Goal: Transaction & Acquisition: Book appointment/travel/reservation

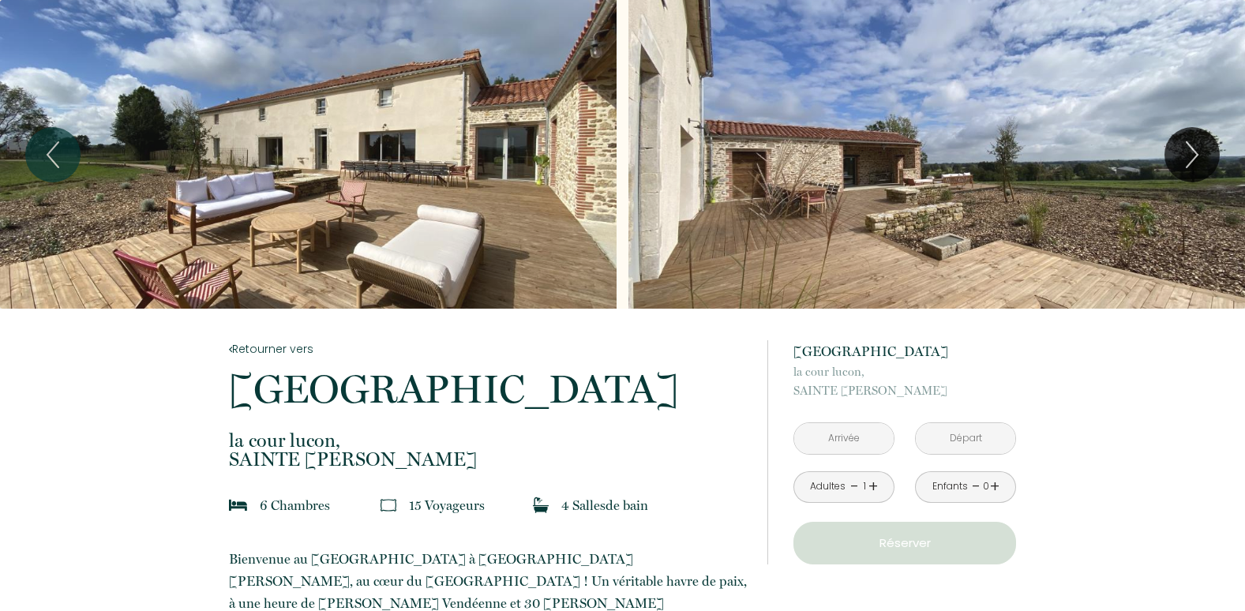
click at [855, 437] on input "text" at bounding box center [845, 438] width 100 height 31
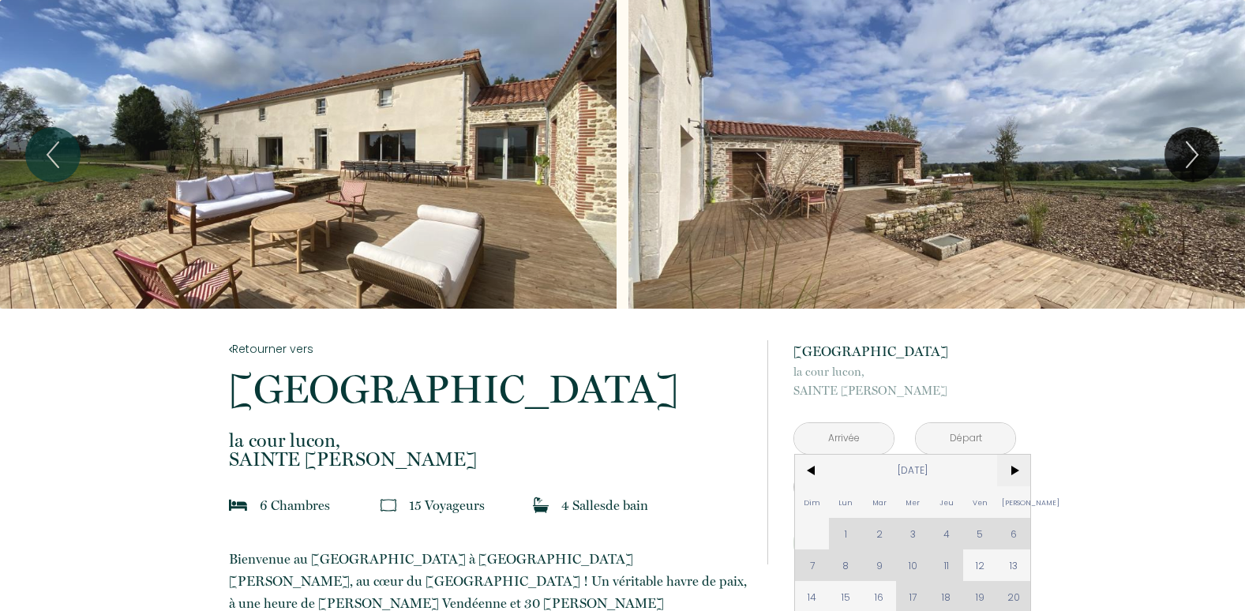
click at [1014, 467] on span ">" at bounding box center [1014, 471] width 34 height 32
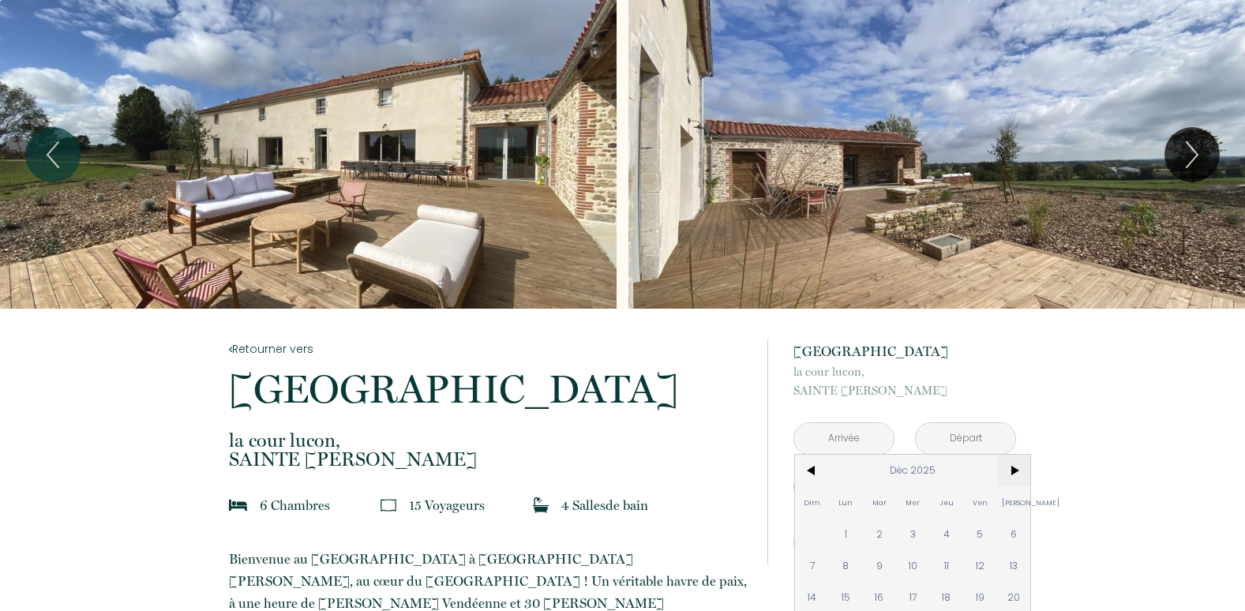
click at [1014, 467] on span ">" at bounding box center [1014, 471] width 34 height 32
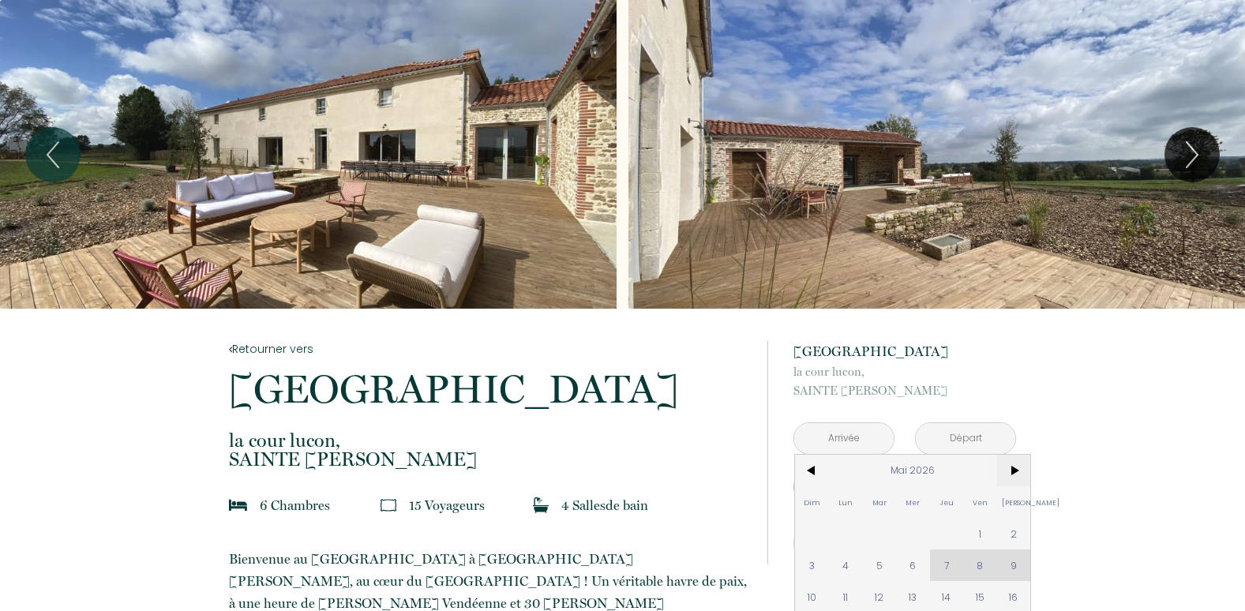
click at [1014, 467] on span ">" at bounding box center [1014, 471] width 34 height 32
click at [1016, 469] on span ">" at bounding box center [1014, 471] width 34 height 32
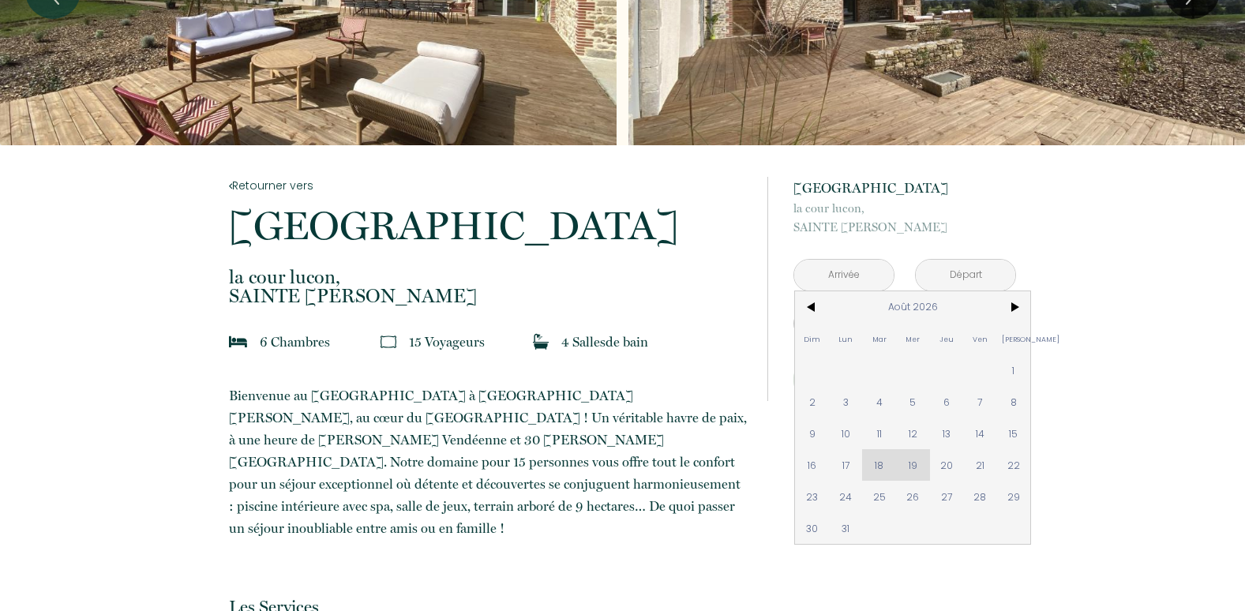
scroll to position [169, 0]
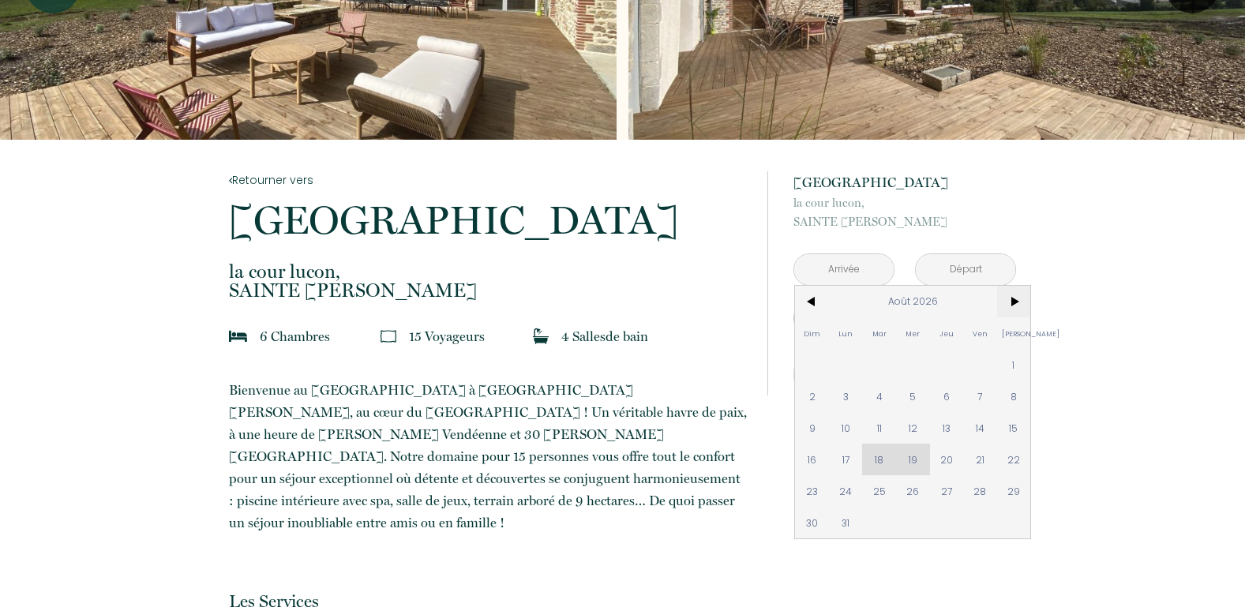
click at [1013, 299] on span ">" at bounding box center [1014, 302] width 34 height 32
click at [979, 425] on span "16" at bounding box center [981, 428] width 34 height 32
type input "Ven [DATE]"
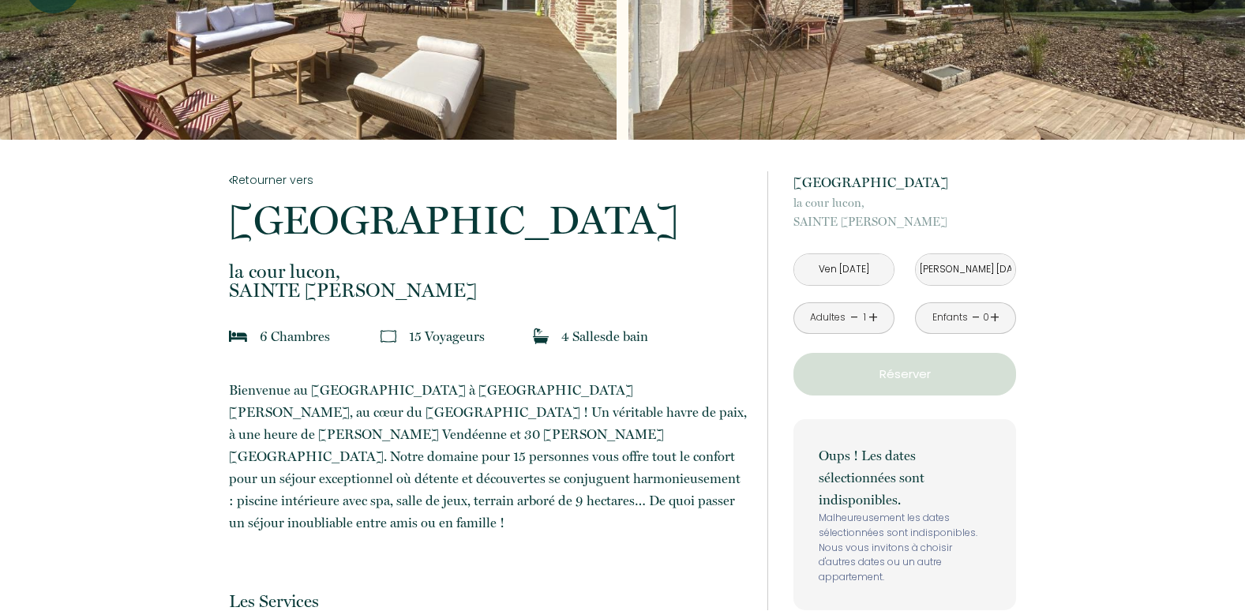
click at [960, 265] on input "[PERSON_NAME] [DATE]" at bounding box center [966, 269] width 100 height 31
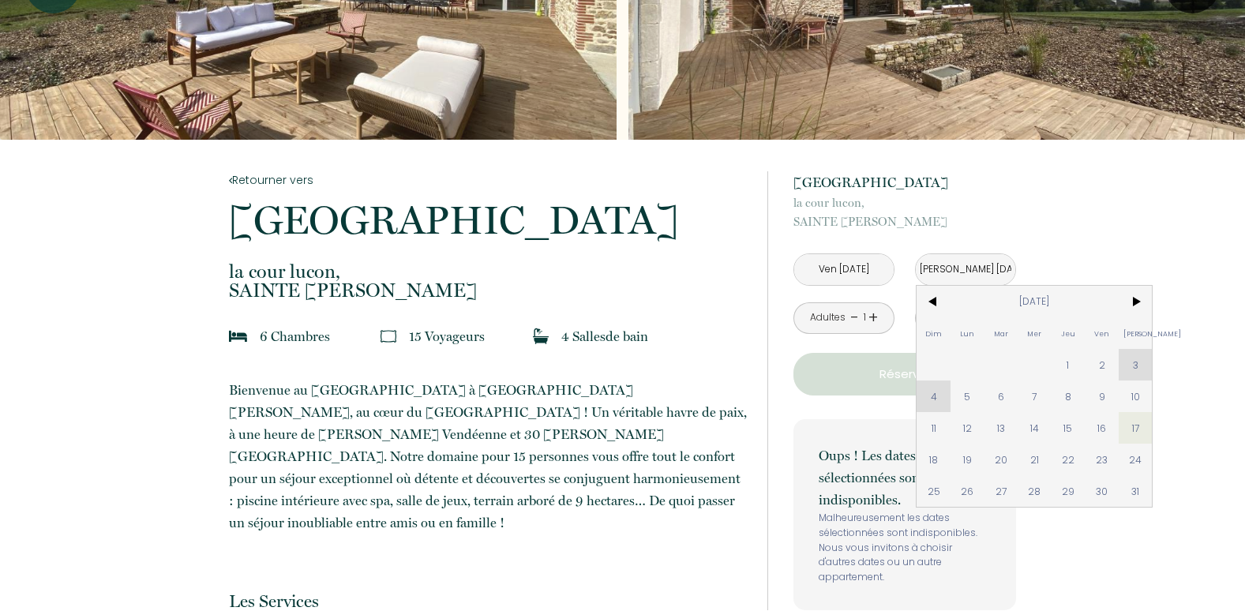
click at [931, 454] on span "18" at bounding box center [934, 460] width 34 height 32
type input "Dim [DATE]"
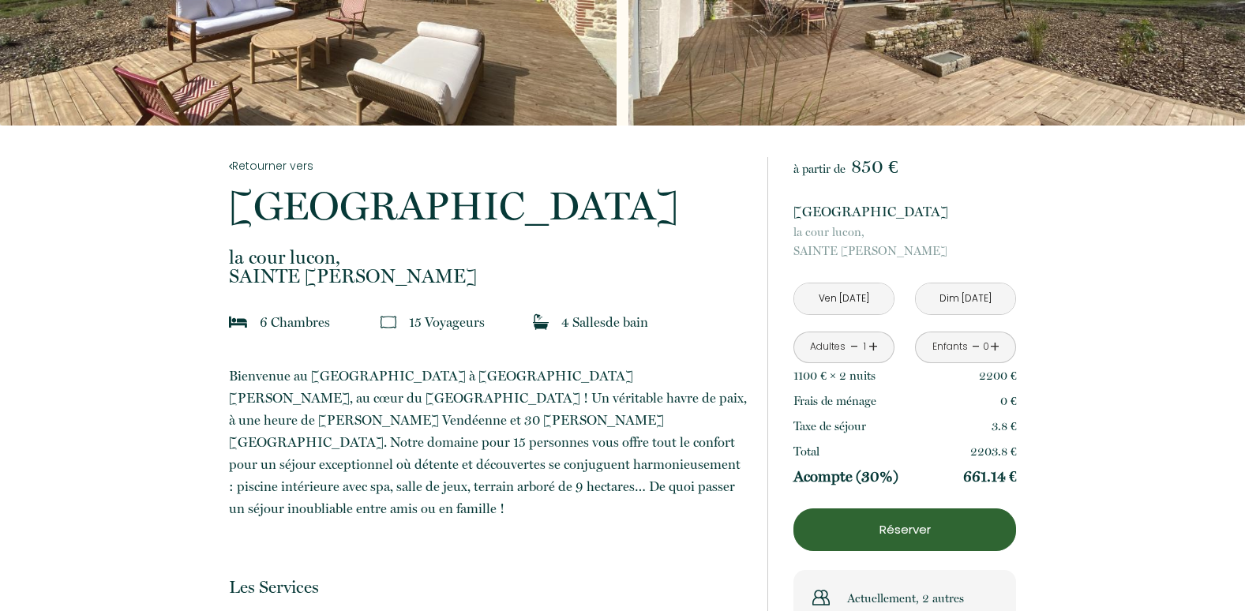
scroll to position [186, 0]
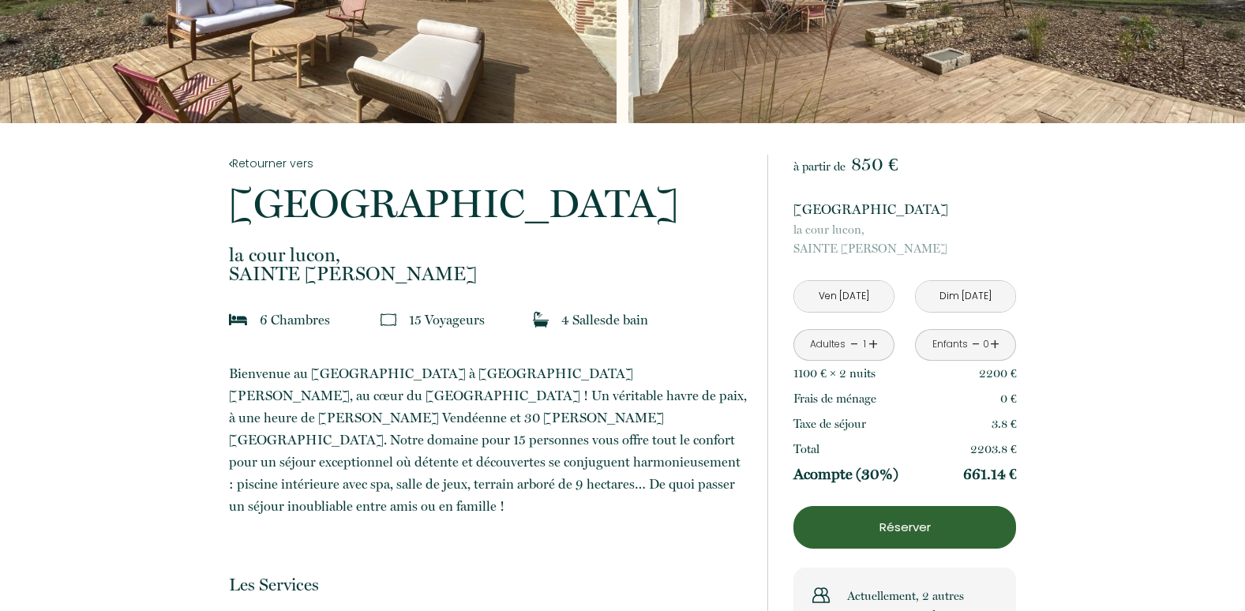
click at [873, 343] on link "+" at bounding box center [873, 344] width 9 height 24
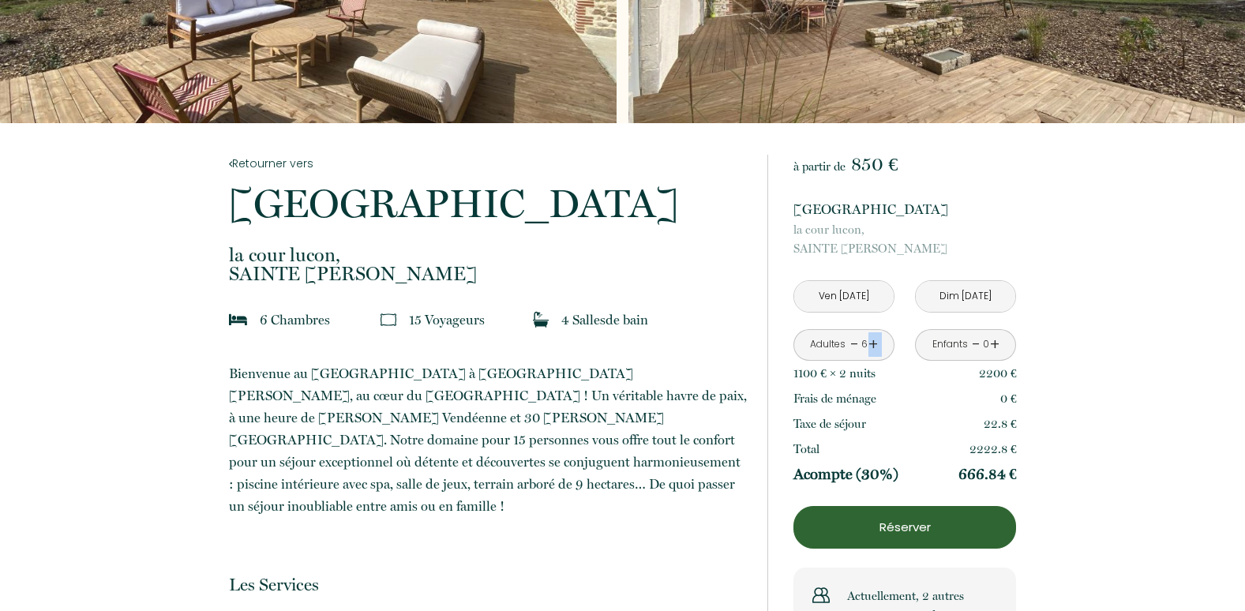
click at [873, 343] on link "+" at bounding box center [873, 344] width 9 height 24
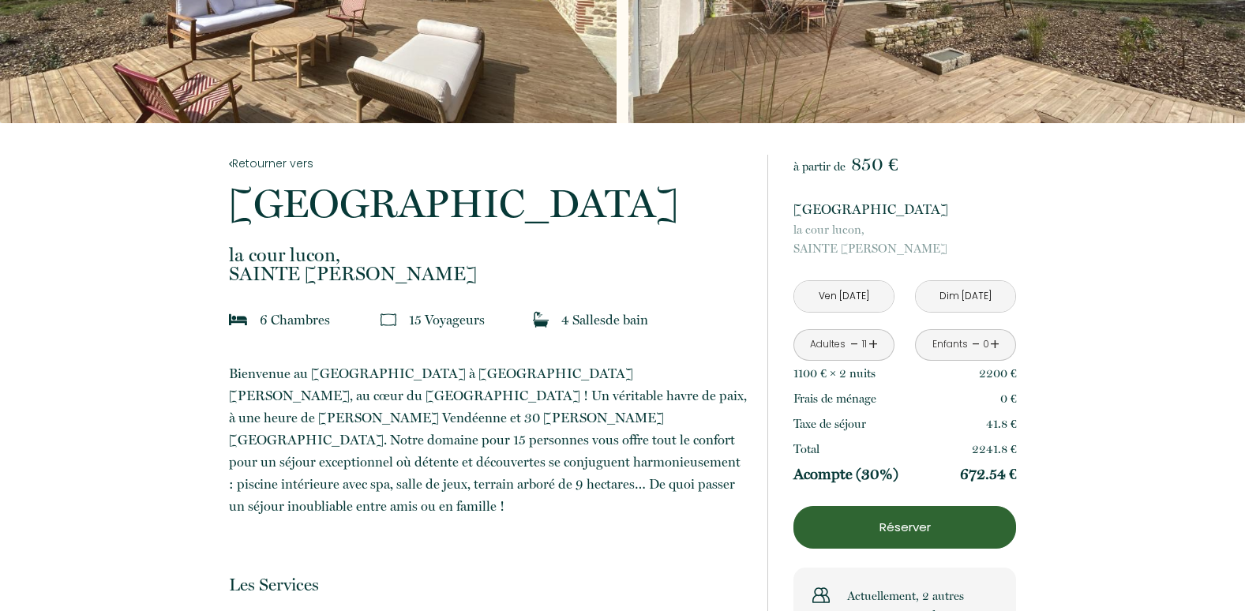
click at [873, 343] on link "+" at bounding box center [873, 344] width 9 height 24
click at [995, 344] on link "+" at bounding box center [994, 344] width 9 height 24
click at [902, 526] on p "Réserver" at bounding box center [905, 527] width 212 height 19
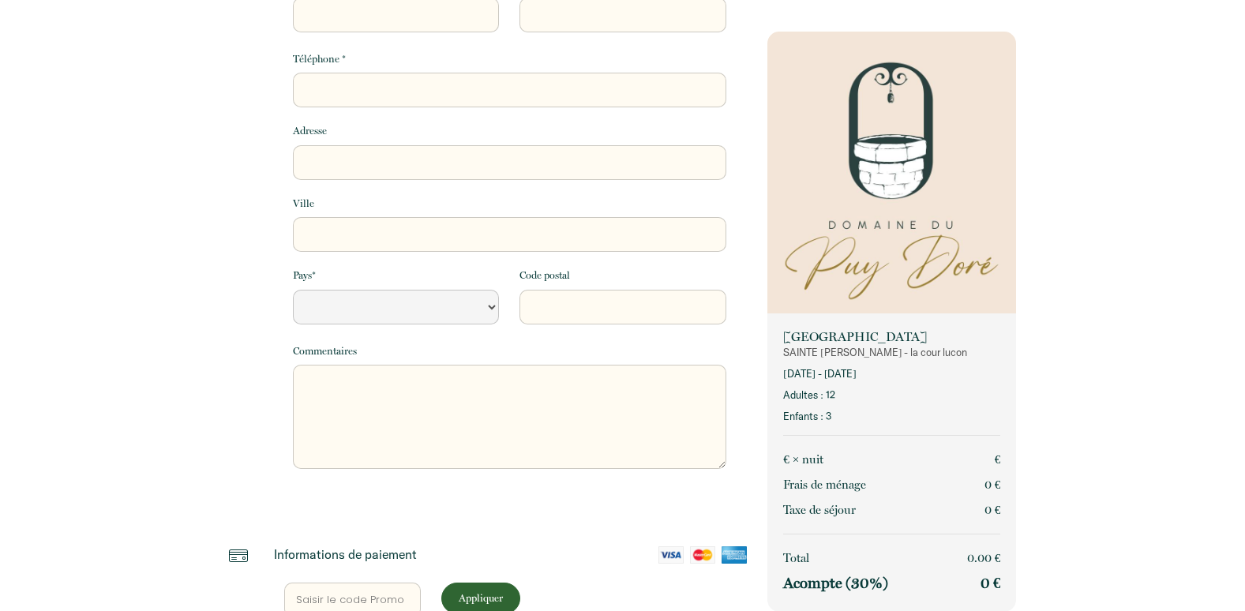
select select "Default select example"
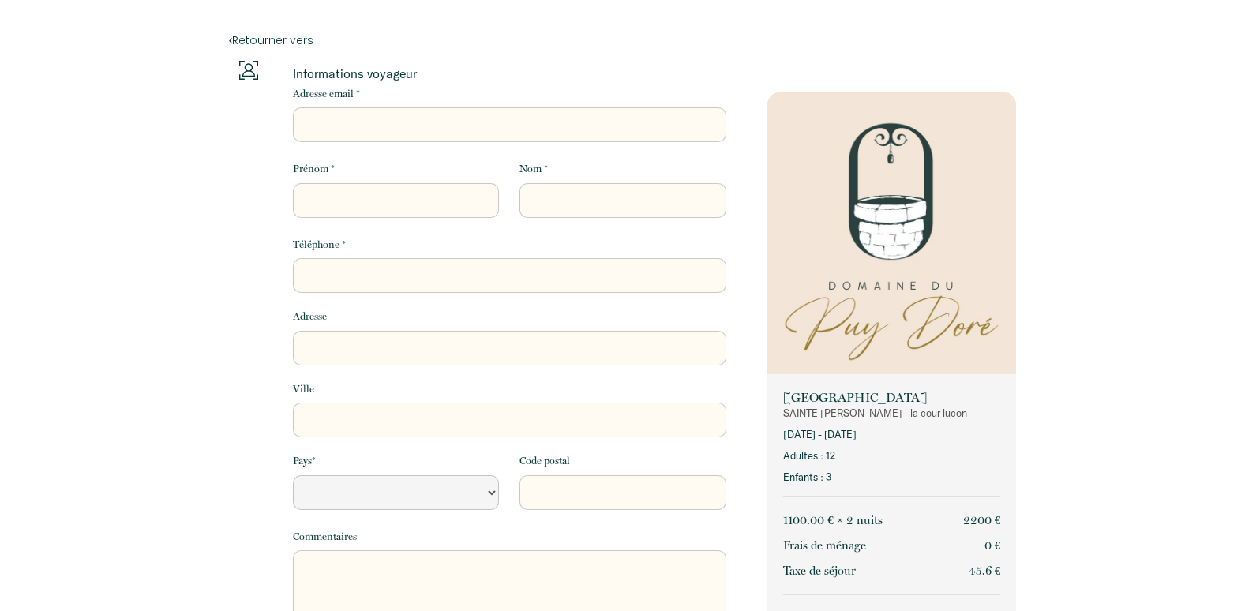
click at [331, 122] on input "Adresse email *" at bounding box center [510, 124] width 434 height 35
type input "n"
select select "Default select example"
type input "na"
select select "Default select example"
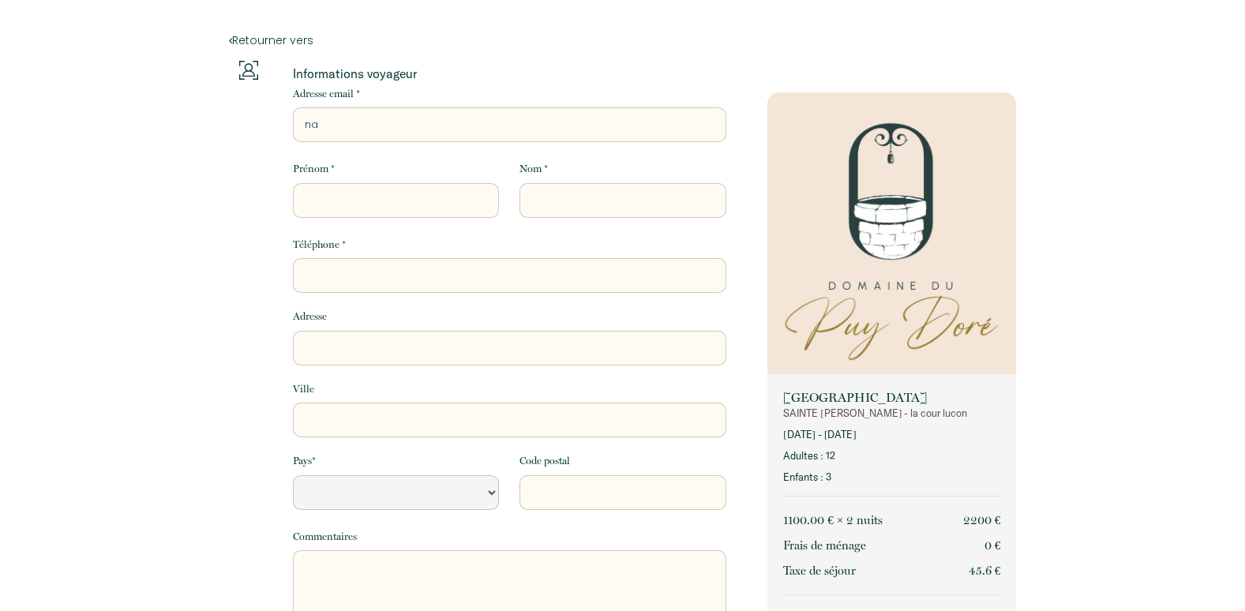
type input "nat"
select select "Default select example"
type input "nath"
select select "Default select example"
type input "natha"
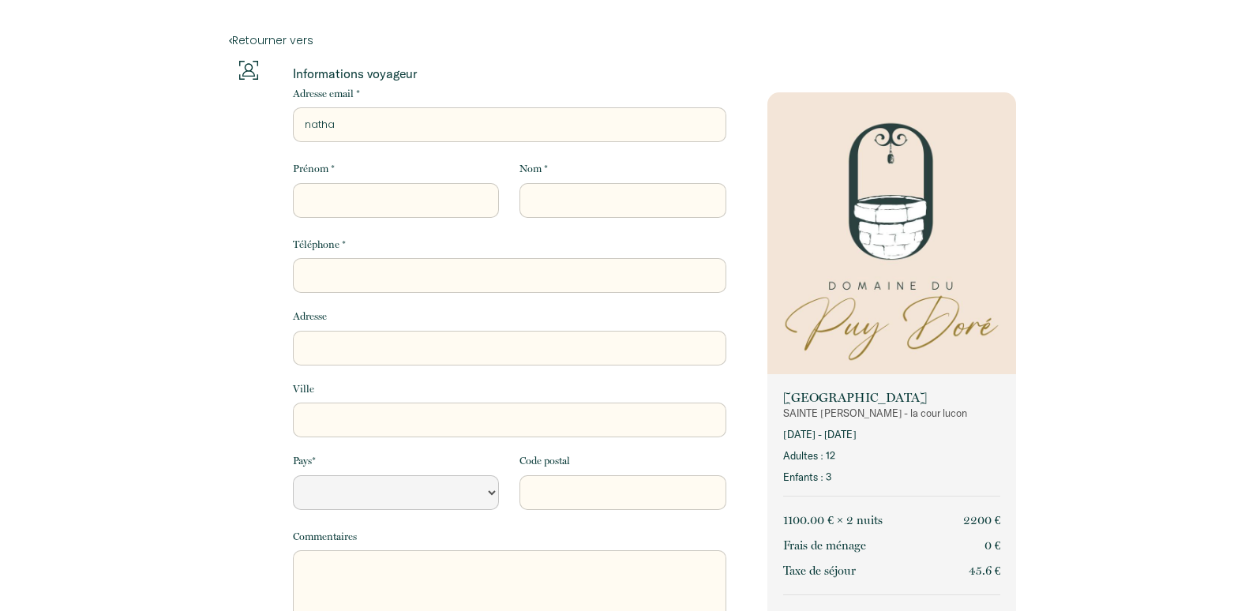
select select "Default select example"
type input "nathal"
select select "Default select example"
type input "nathali"
select select "Default select example"
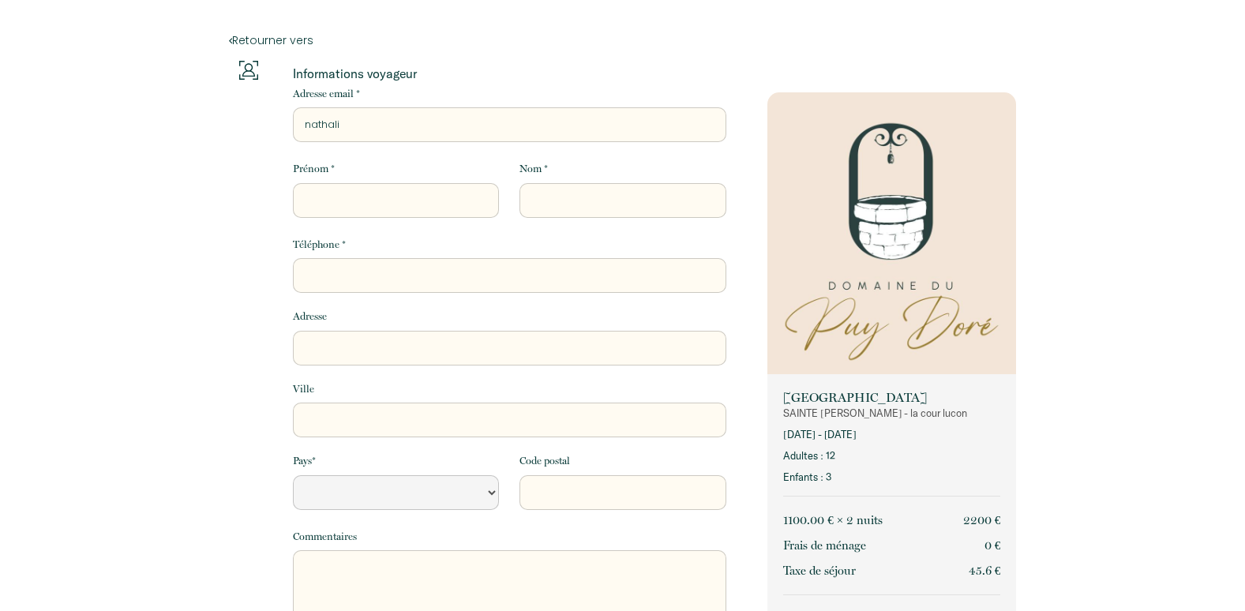
type input "[PERSON_NAME]"
select select "Default select example"
type input "[PERSON_NAME]-"
select select "Default select example"
type input "[PERSON_NAME]"
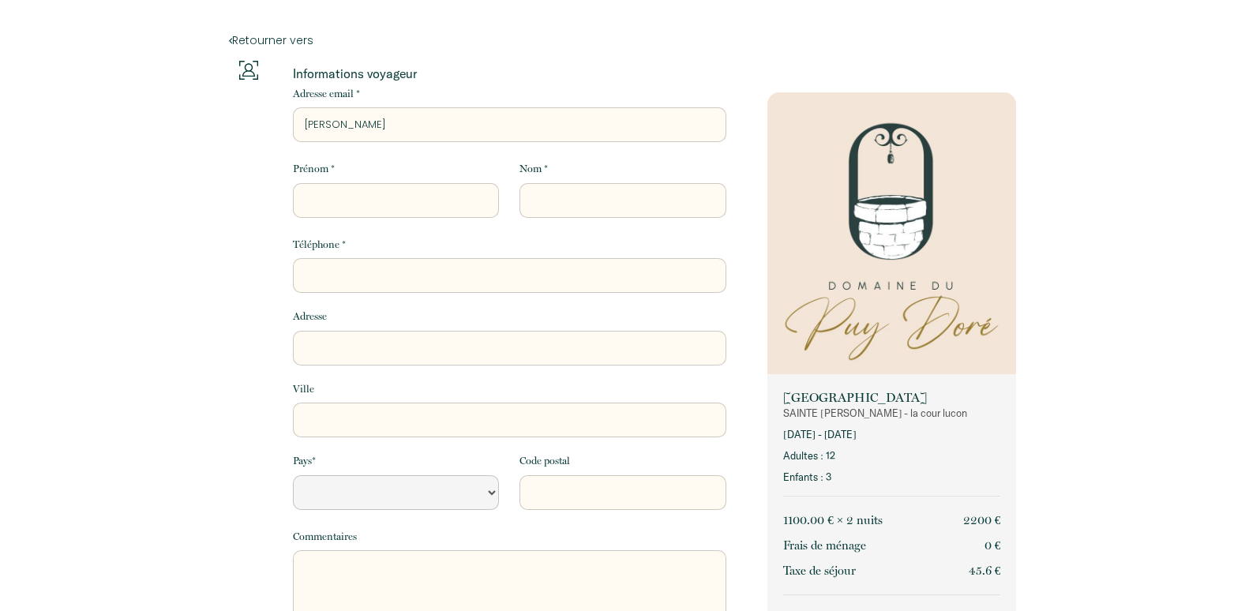
select select "Default select example"
type input "[PERSON_NAME]"
select select "Default select example"
type input "[PERSON_NAME]"
select select "Default select example"
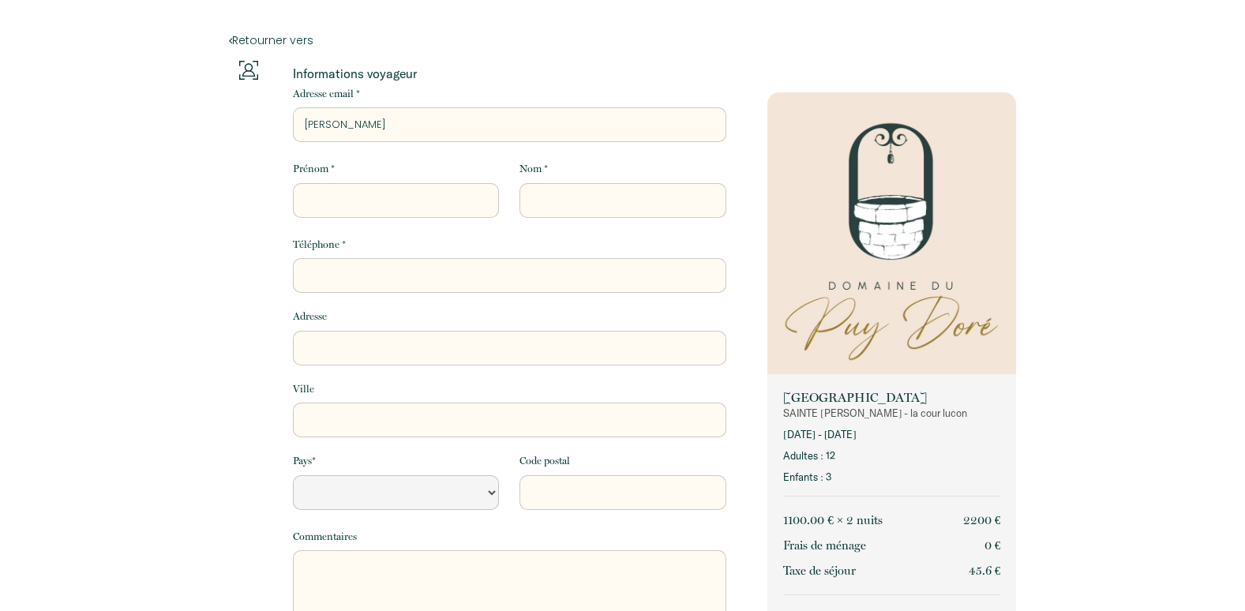
type input "[PERSON_NAME]"
select select "Default select example"
type input "[PERSON_NAME]"
select select "Default select example"
type input "[PERSON_NAME]"
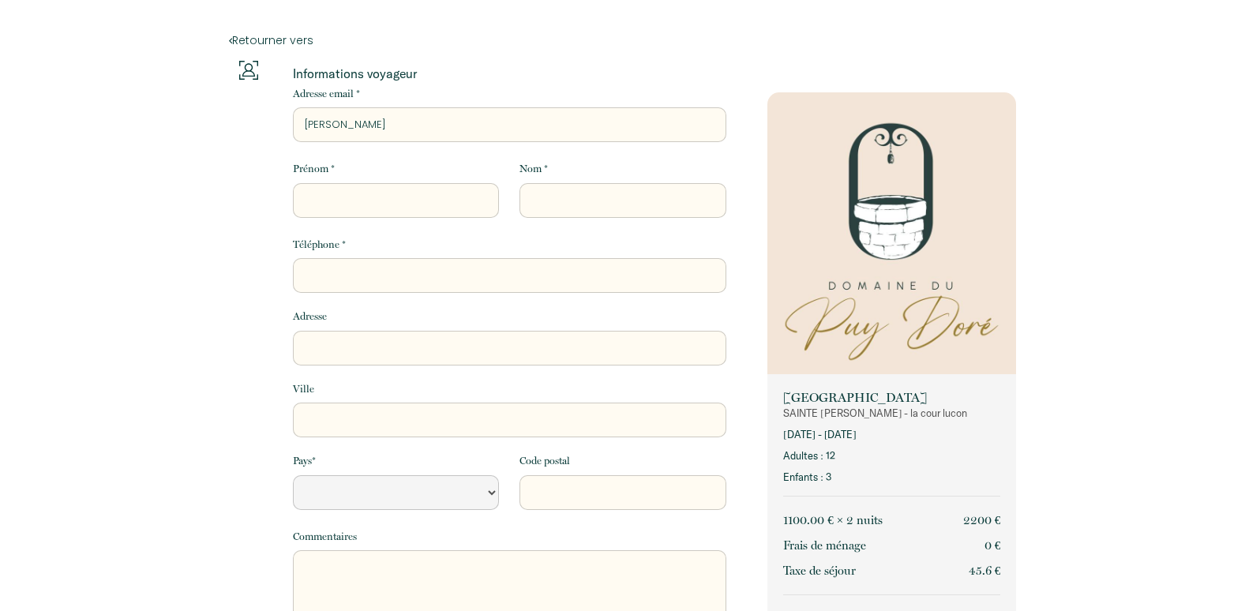
select select "Default select example"
type input "[PERSON_NAME]@"
select select "Default select example"
type input "[PERSON_NAME]"
select select "Default select example"
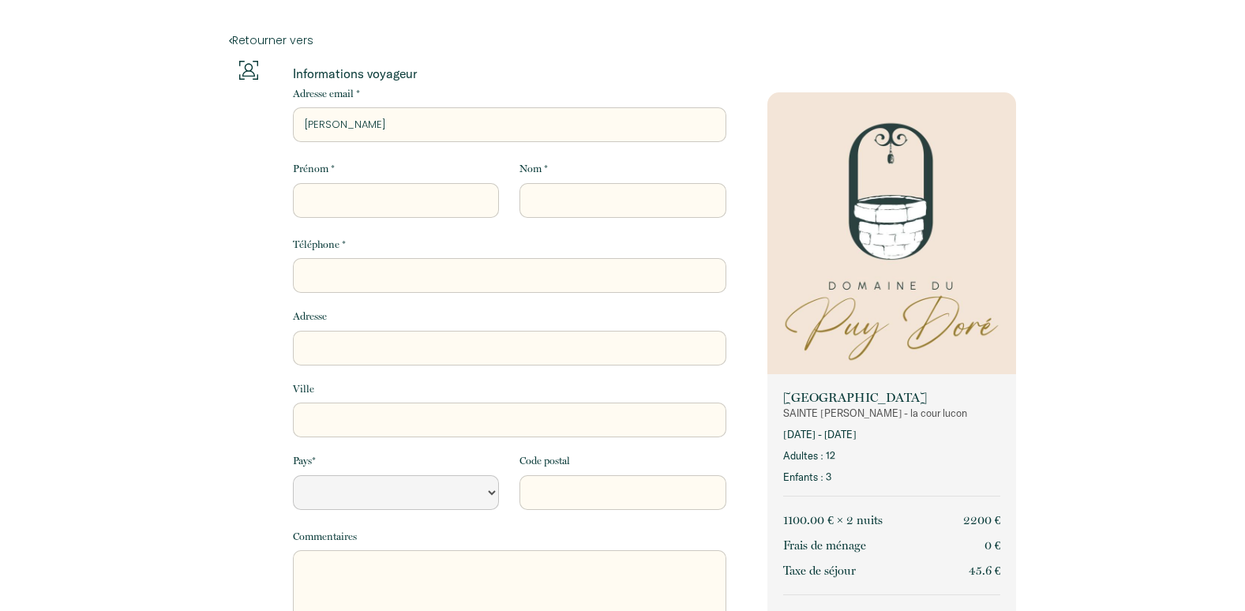
type input "[PERSON_NAME]"
select select "Default select example"
type input "[PERSON_NAME]-baudet@[PERSON_NAME]"
select select "Default select example"
type input "[PERSON_NAME]-baudet@[PERSON_NAME]"
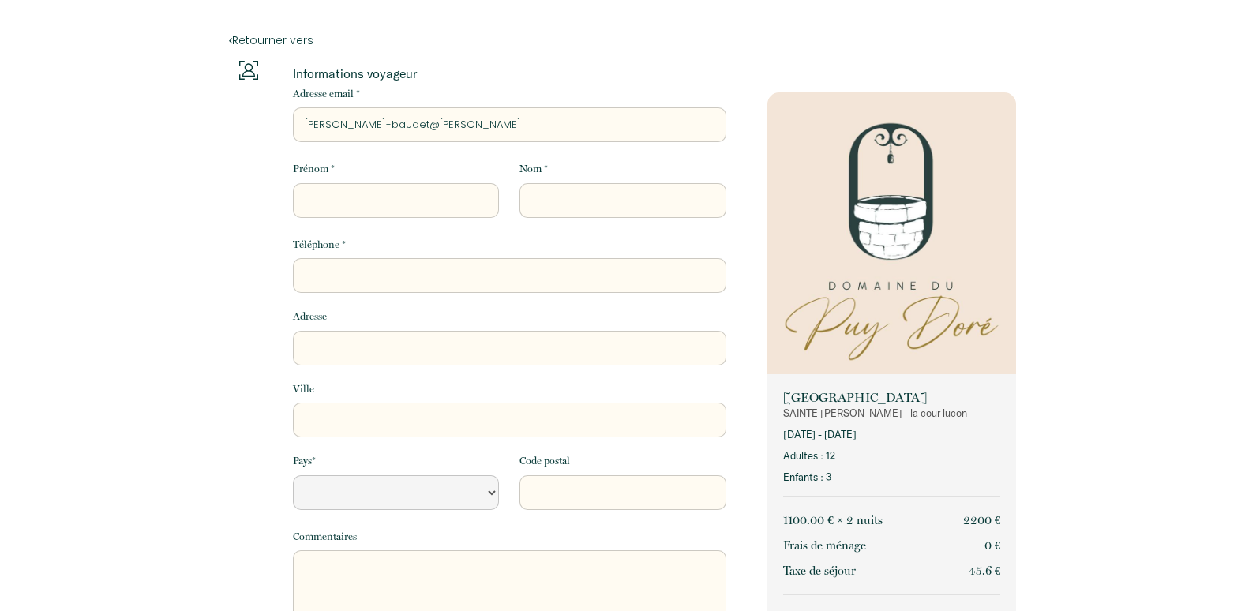
select select "Default select example"
type input "[PERSON_NAME]"
select select "Default select example"
type input "[PERSON_NAME]"
select select "Default select example"
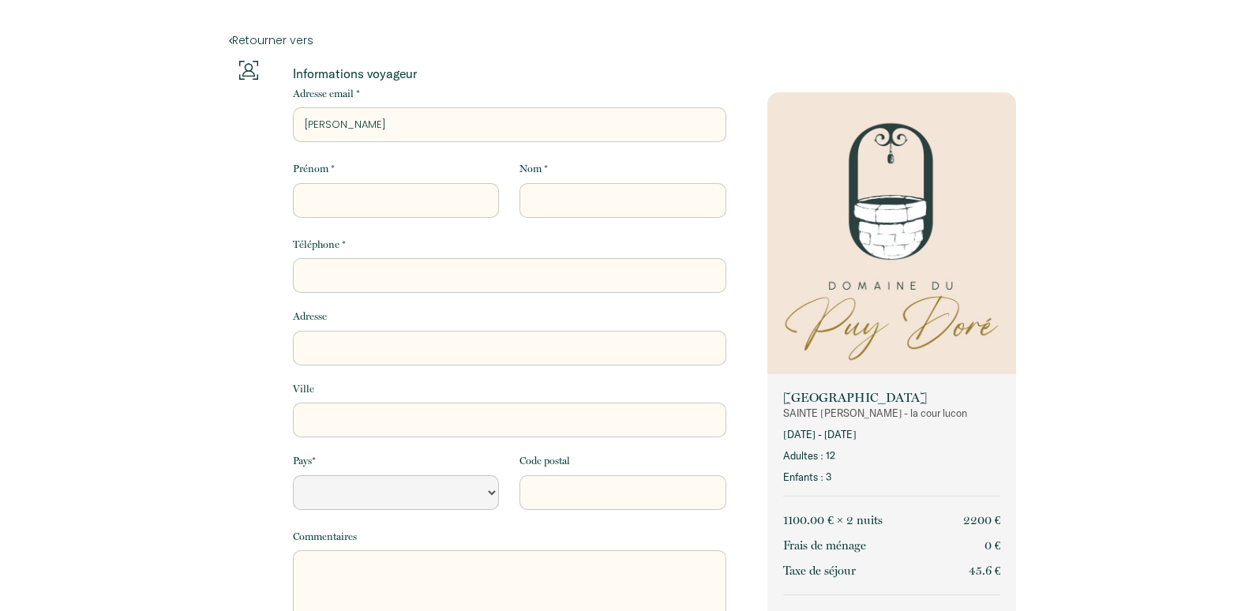
type input "[PERSON_NAME]."
select select "Default select example"
type input "[PERSON_NAME]"
select select "Default select example"
type input "[PERSON_NAME][EMAIL_ADDRESS][DOMAIN_NAME]"
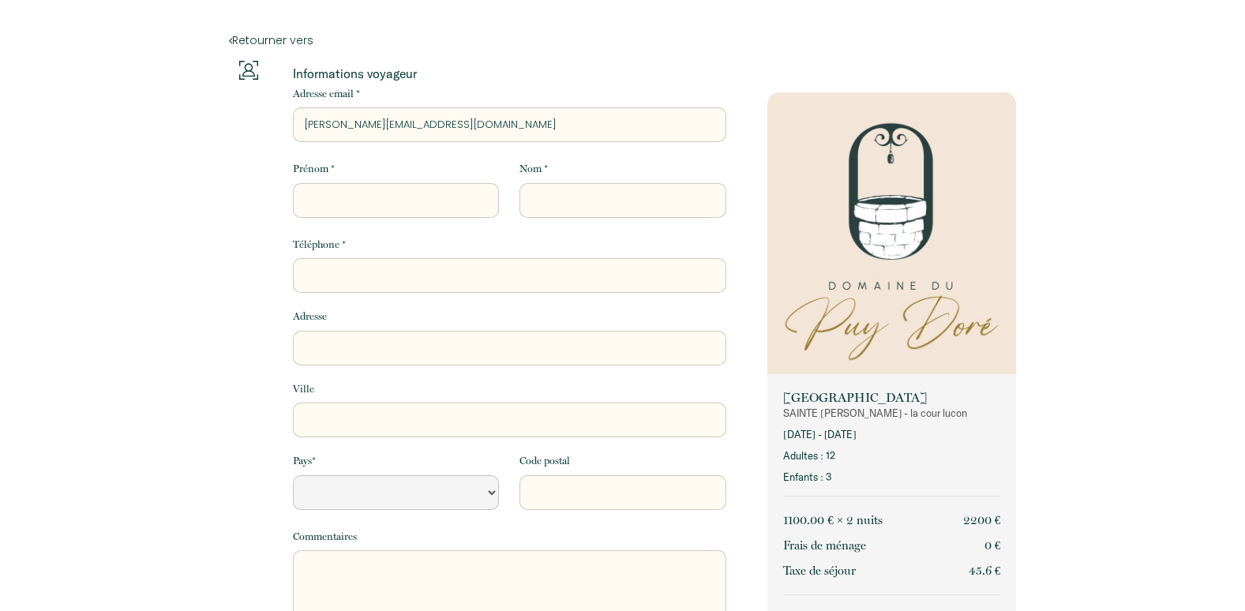
select select "Default select example"
type input "[PERSON_NAME][EMAIL_ADDRESS][DOMAIN_NAME]"
click at [325, 204] on input "Prénom *" at bounding box center [396, 200] width 206 height 35
type input "N"
select select "Default select example"
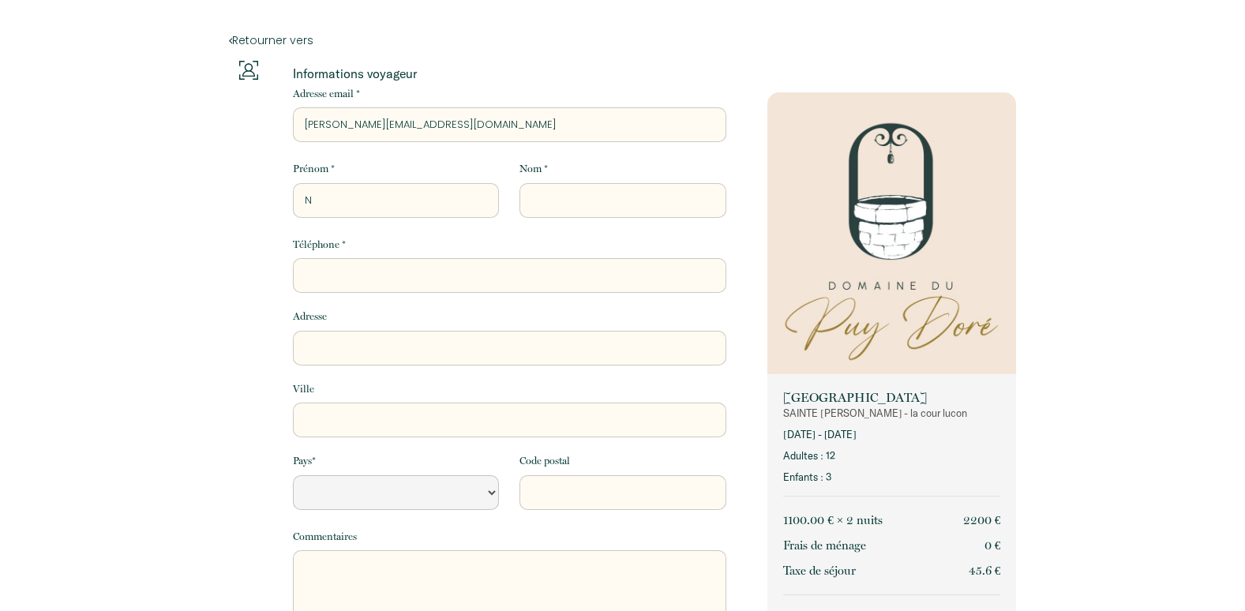
type input "Na"
select select "Default select example"
type input "Nat"
select select "Default select example"
type input "Nath"
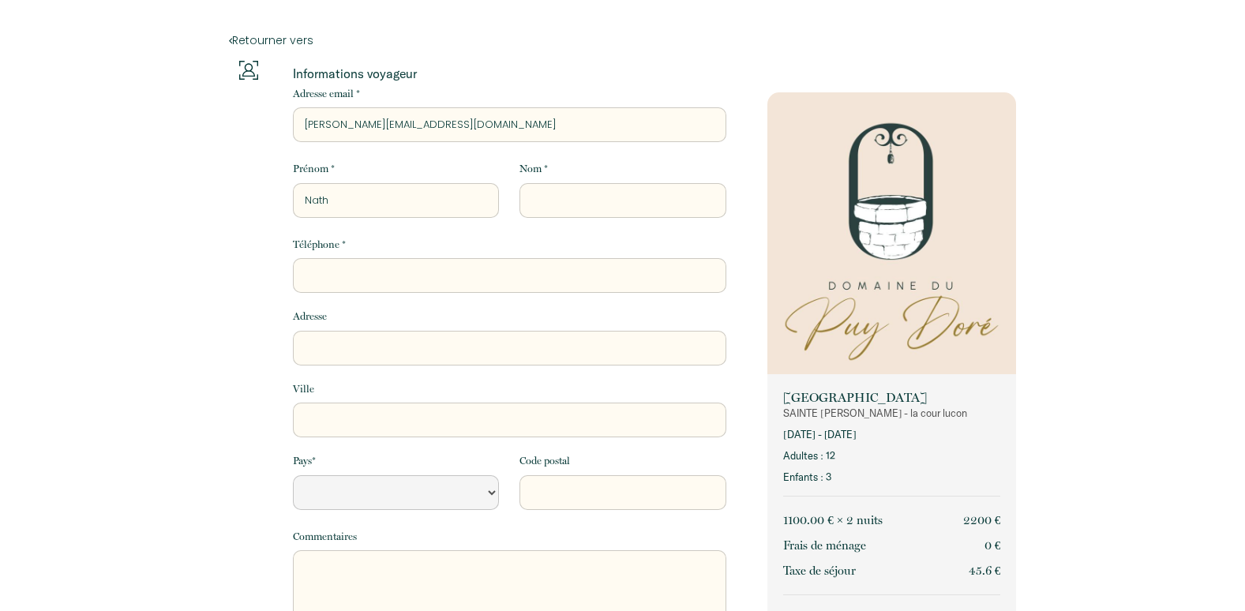
select select "Default select example"
type input "Natha"
select select "Default select example"
type input "Nathal"
select select "Default select example"
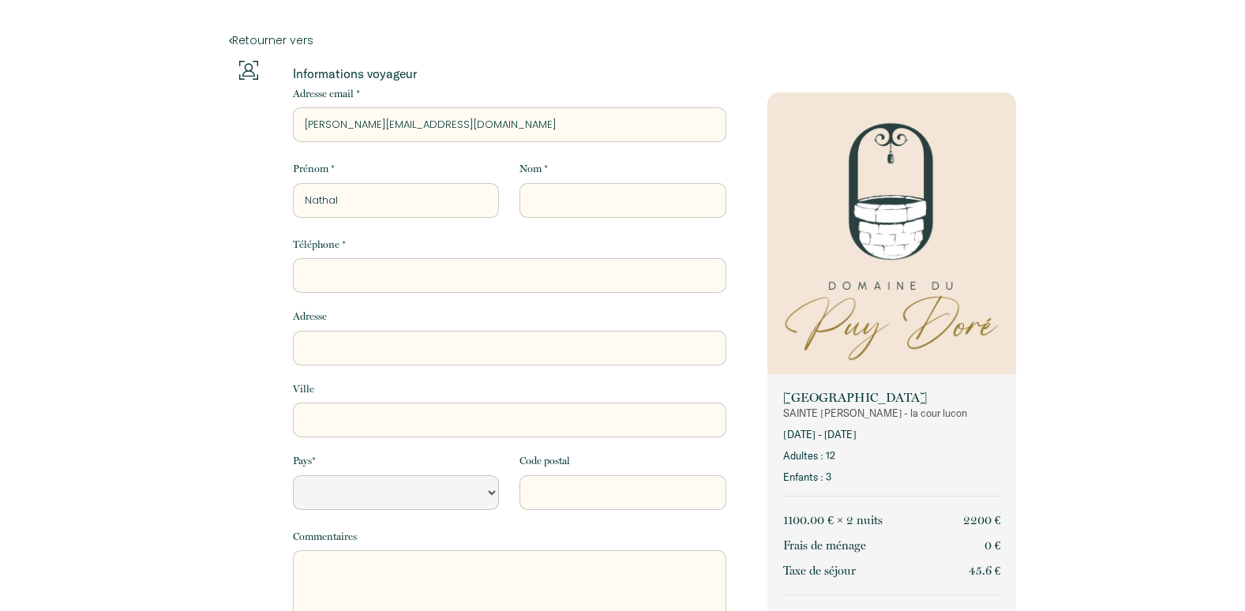
type input "Nathali"
select select "Default select example"
type input "[PERSON_NAME]"
select select "Default select example"
type input "[PERSON_NAME]"
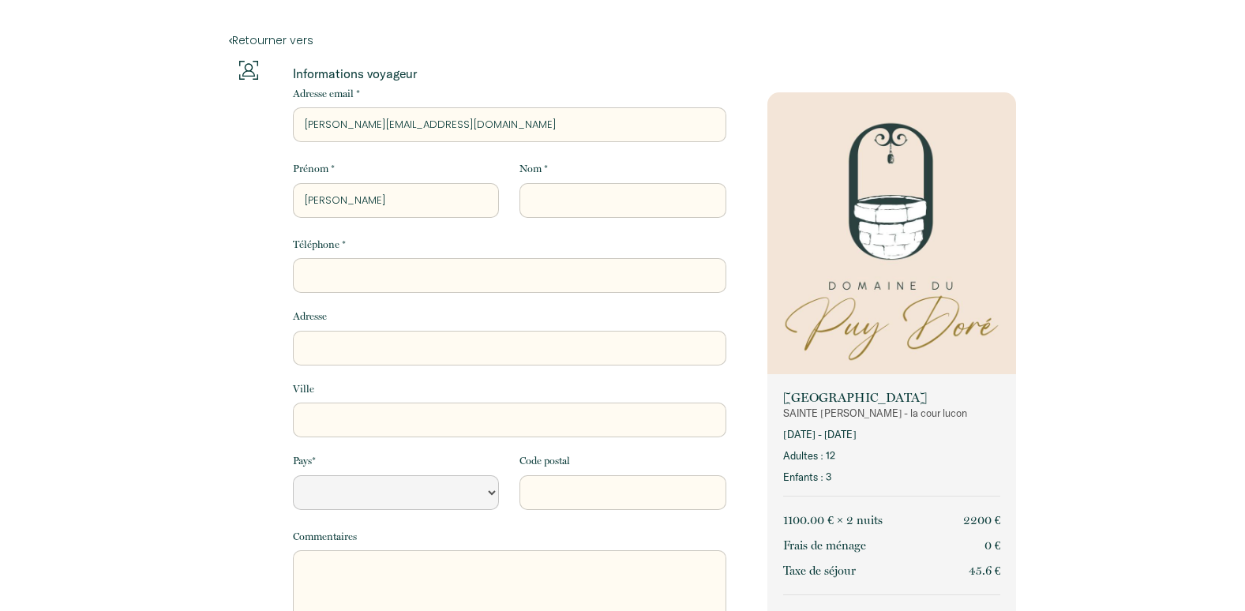
click at [573, 198] on input "Nom *" at bounding box center [623, 200] width 206 height 35
type input "L"
select select "Default select example"
type input "LA"
select select "Default select example"
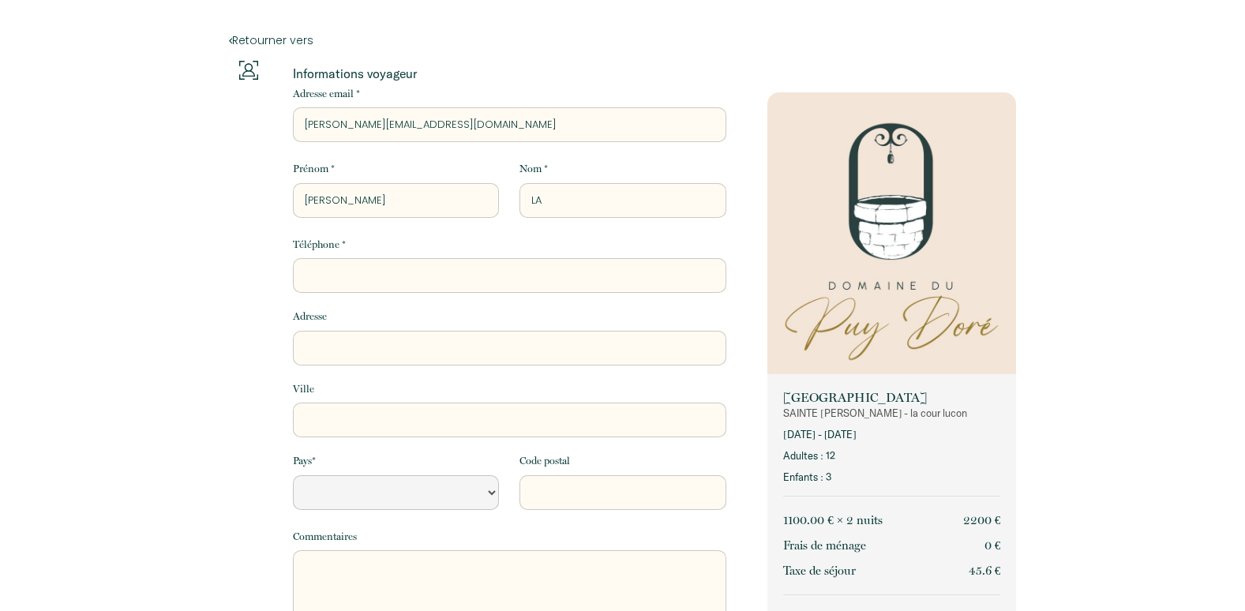
type input "LAR"
select select "Default select example"
type input "LARD"
select select "Default select example"
type input "[PERSON_NAME]"
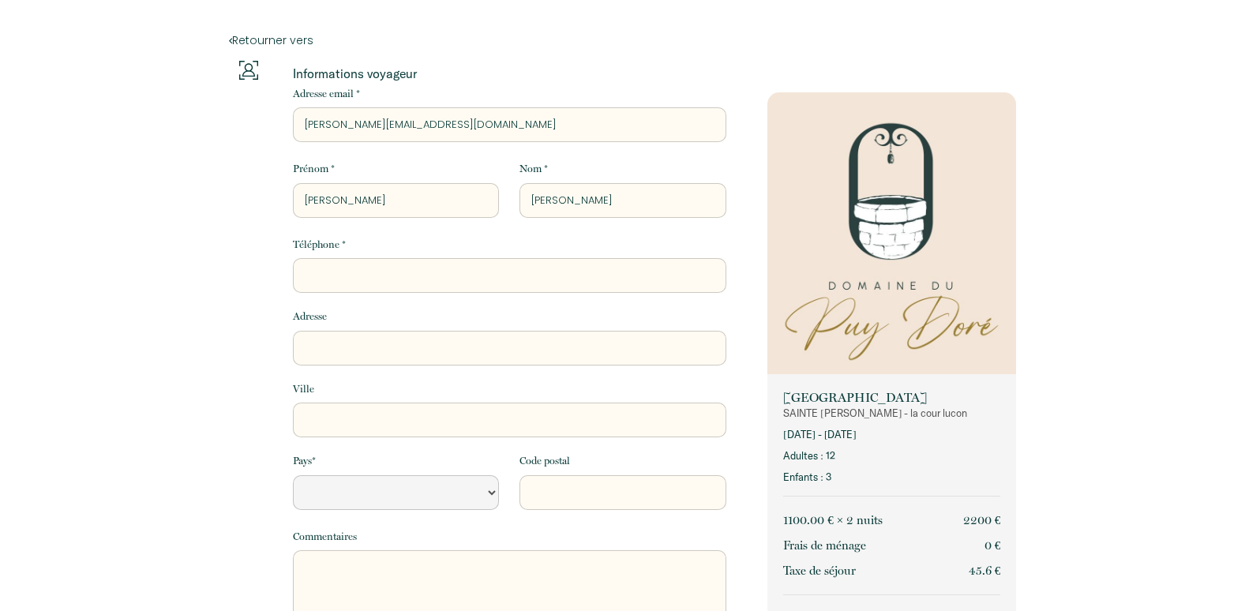
select select "Default select example"
type input "[PERSON_NAME]"
select select "Default select example"
type input "LARDIER"
select select "Default select example"
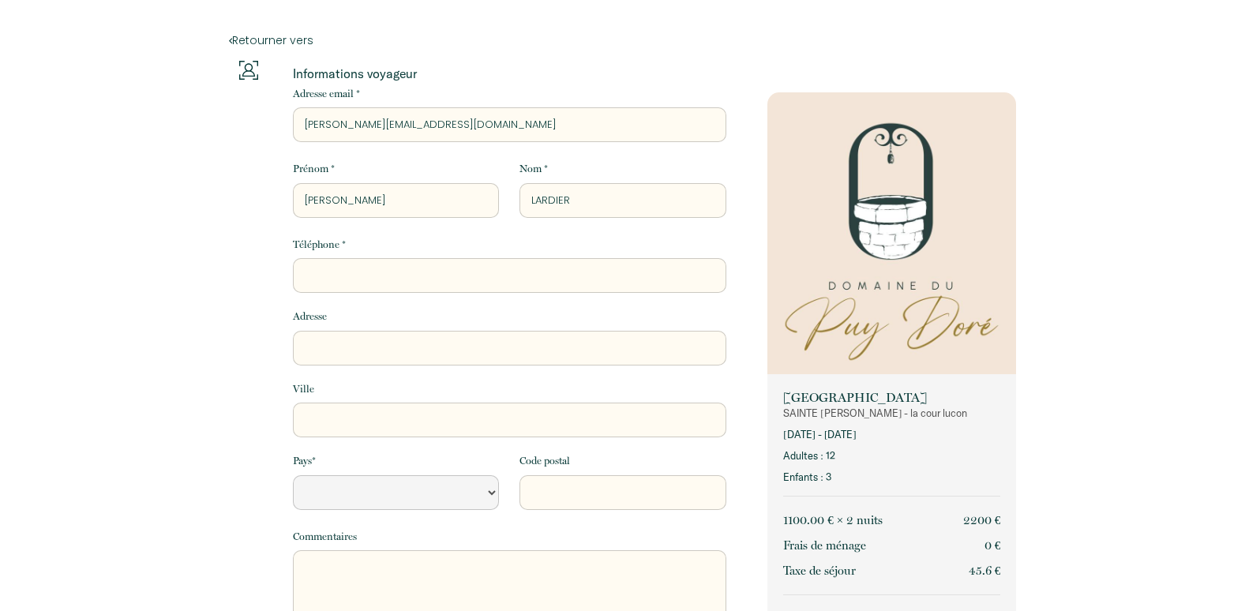
type input "[PERSON_NAME]"
select select "Default select example"
type input "[PERSON_NAME]"
click at [332, 278] on input "Téléphone *" at bounding box center [510, 275] width 434 height 35
type input "0"
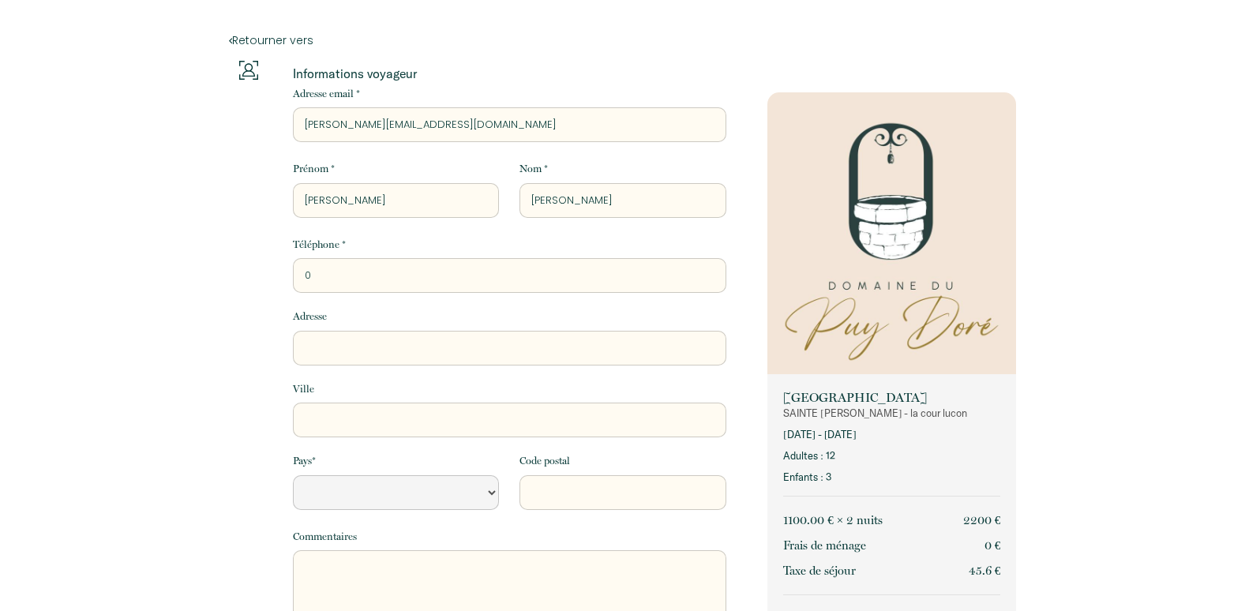
select select "Default select example"
type input "06"
select select "Default select example"
type input "062"
select select "Default select example"
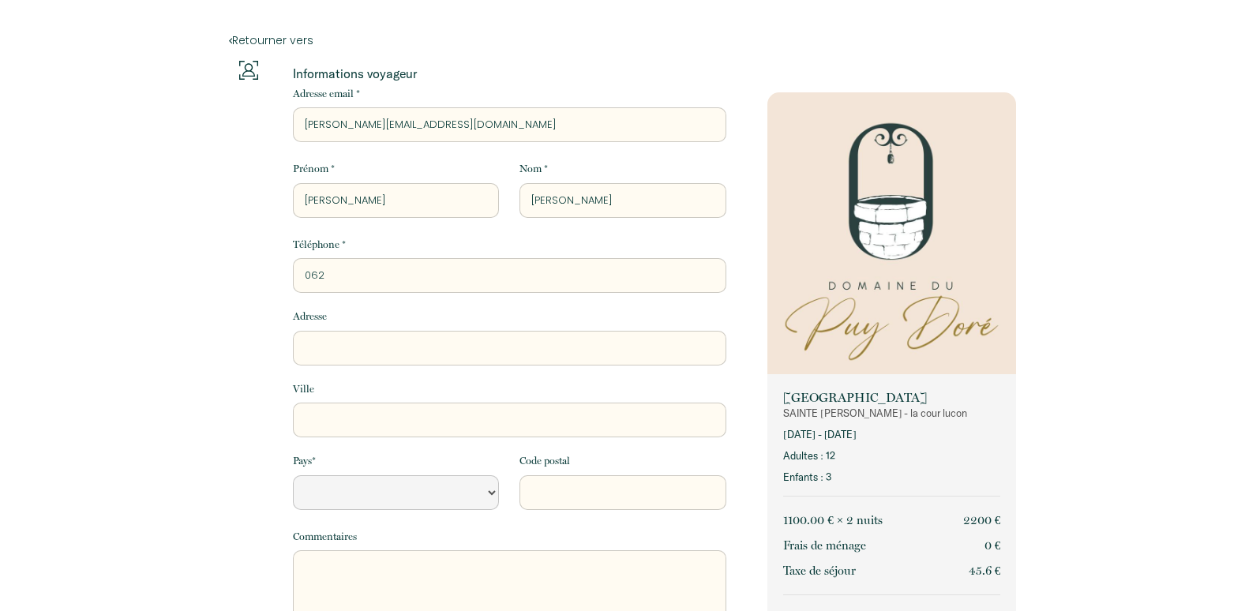
type input "0623"
select select "Default select example"
type input "06232"
select select "Default select example"
type input "062320"
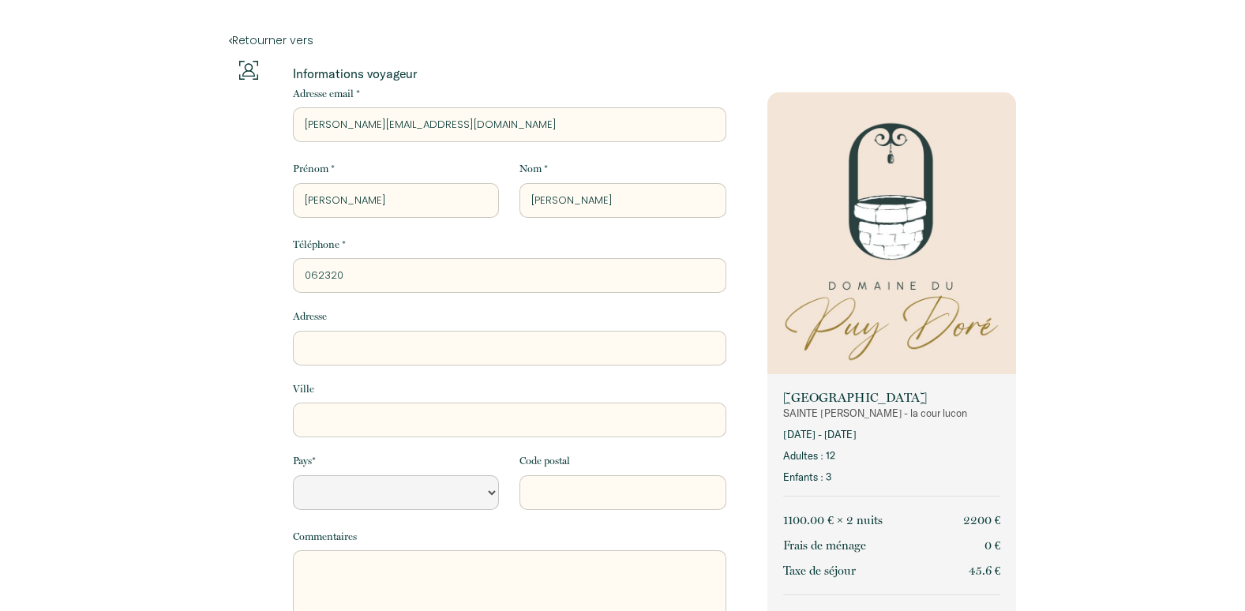
select select "Default select example"
type input "0623200"
select select "Default select example"
type input "06232006"
select select "Default select example"
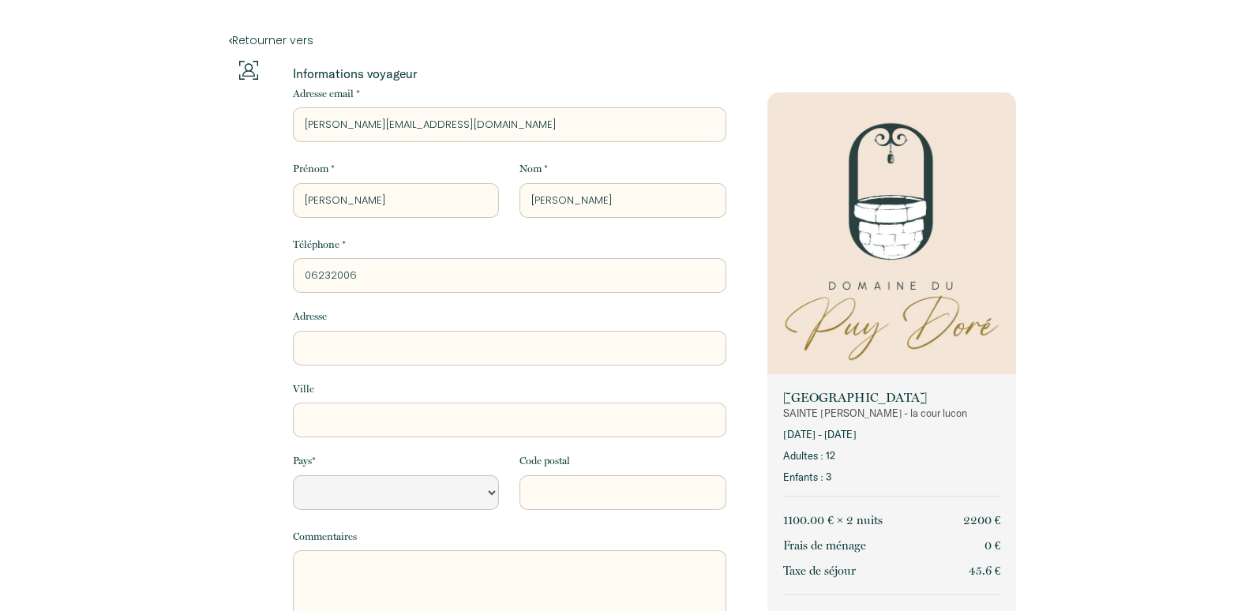
type input "062320060"
select select "Default select example"
type input "0623200601"
select select "Default select example"
type input "0623200601"
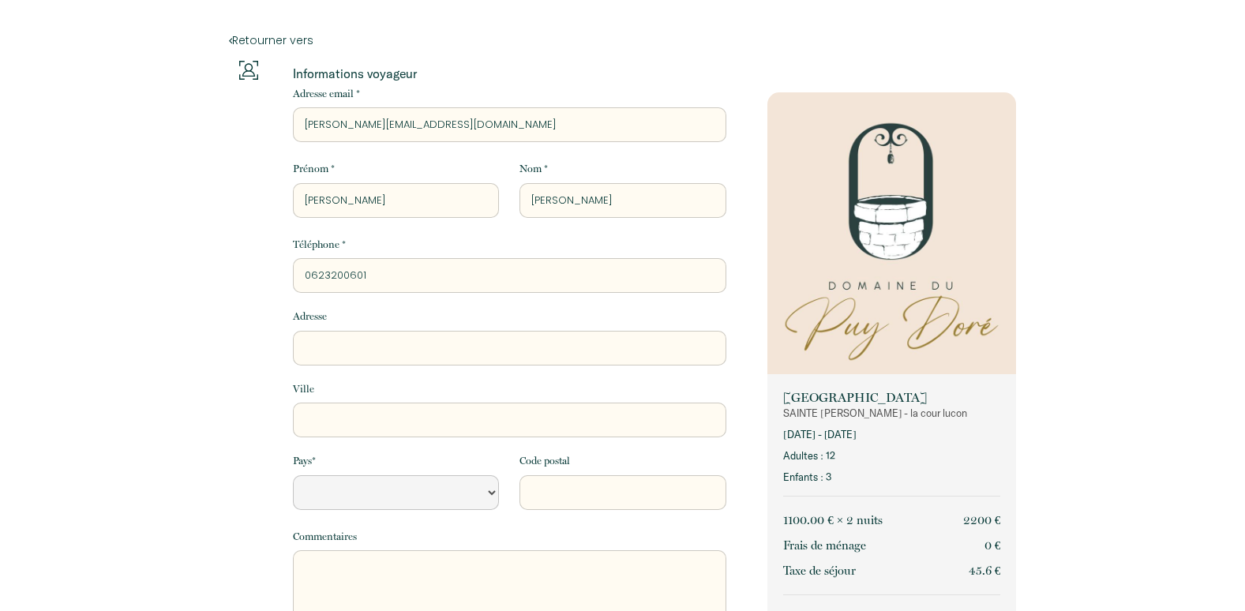
click at [355, 351] on input "Adresse" at bounding box center [510, 348] width 434 height 35
type input "[STREET_ADDRESS]"
type input "Le Fenouiller"
select select "FR"
type input "85800"
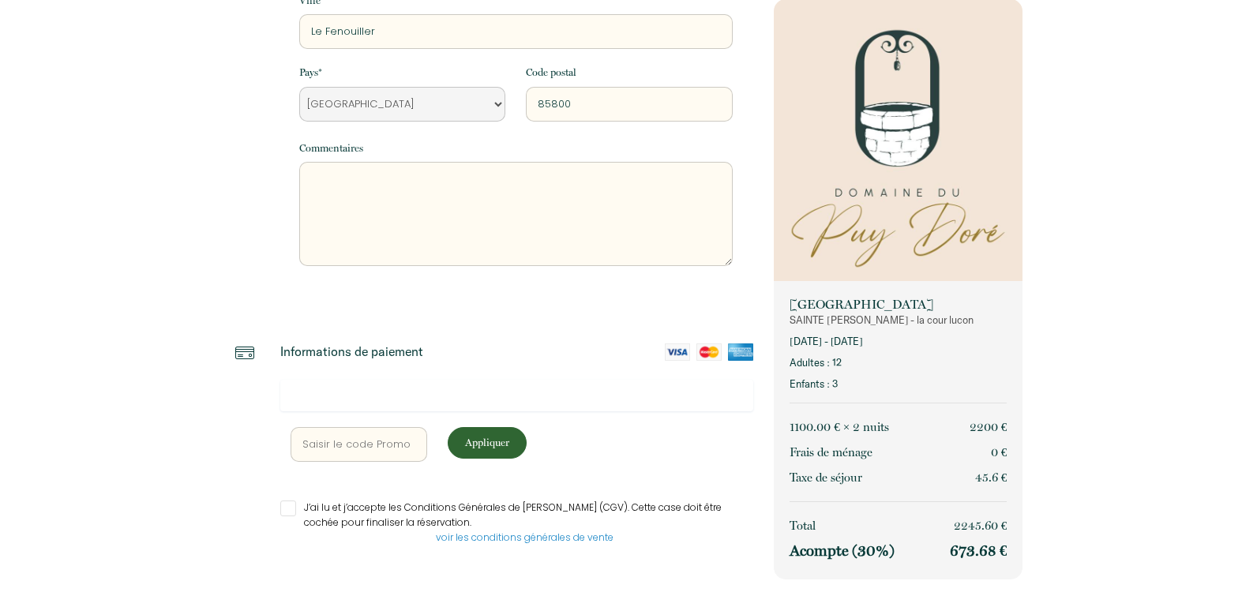
scroll to position [393, 0]
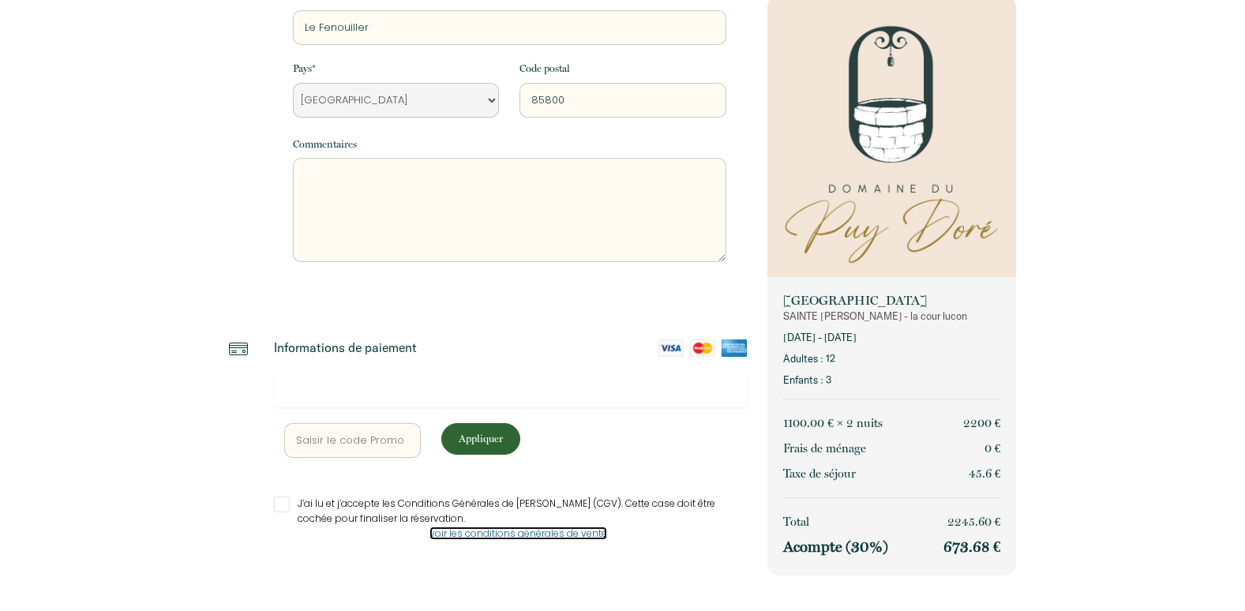
click at [510, 535] on link "voir les conditions générales de vente" at bounding box center [519, 533] width 178 height 13
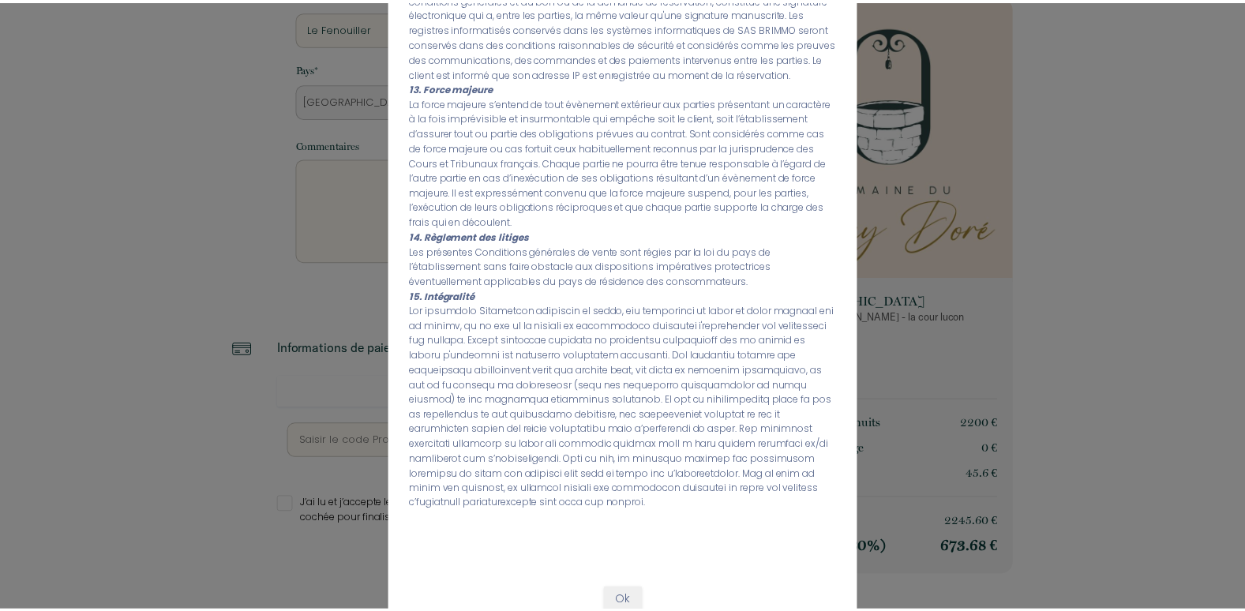
scroll to position [1216, 0]
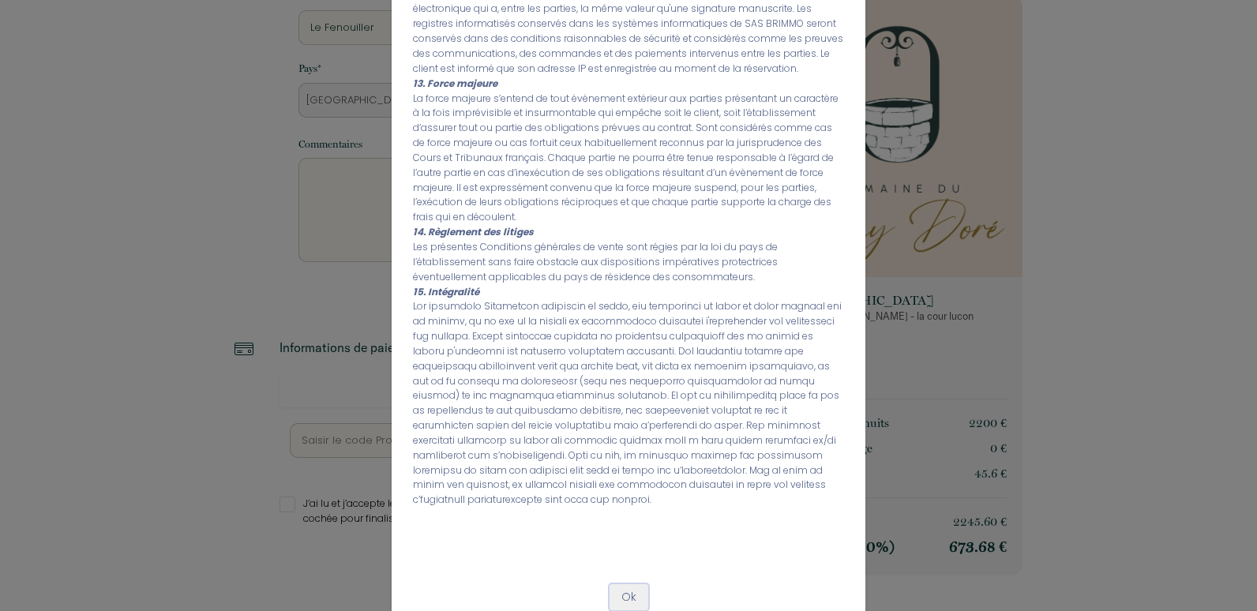
click at [623, 584] on button "Ok" at bounding box center [629, 597] width 39 height 27
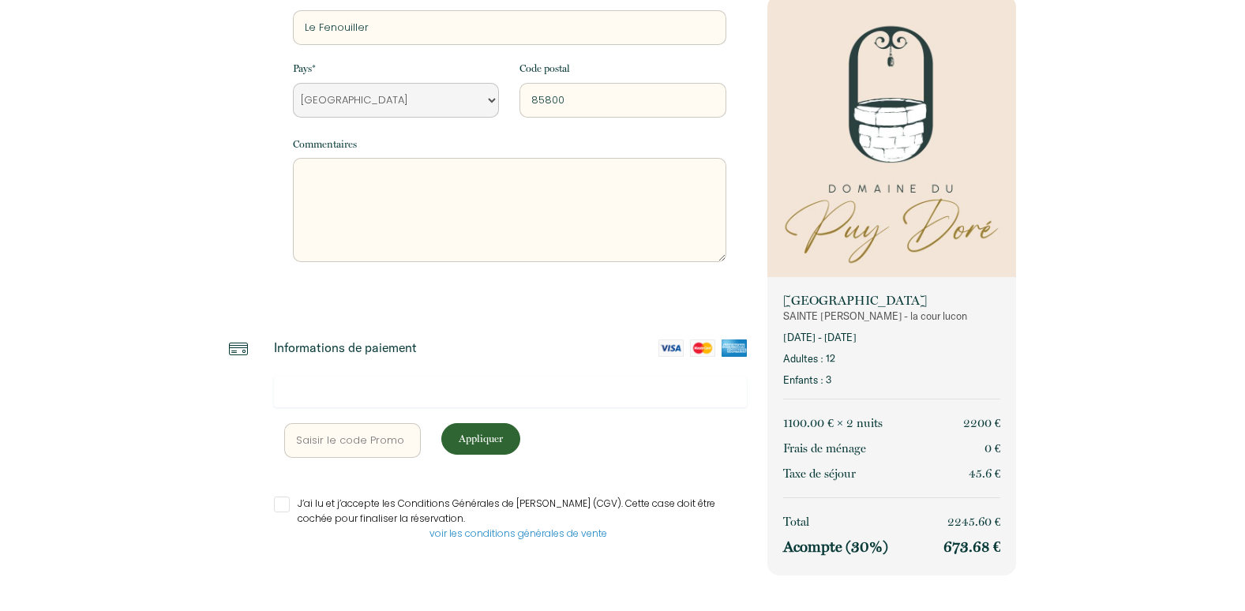
click at [292, 503] on input "J’ai lu et j’accepte les Conditions Générales de [PERSON_NAME] (CGV). Cette cas…" at bounding box center [511, 505] width 474 height 16
checkbox input "true"
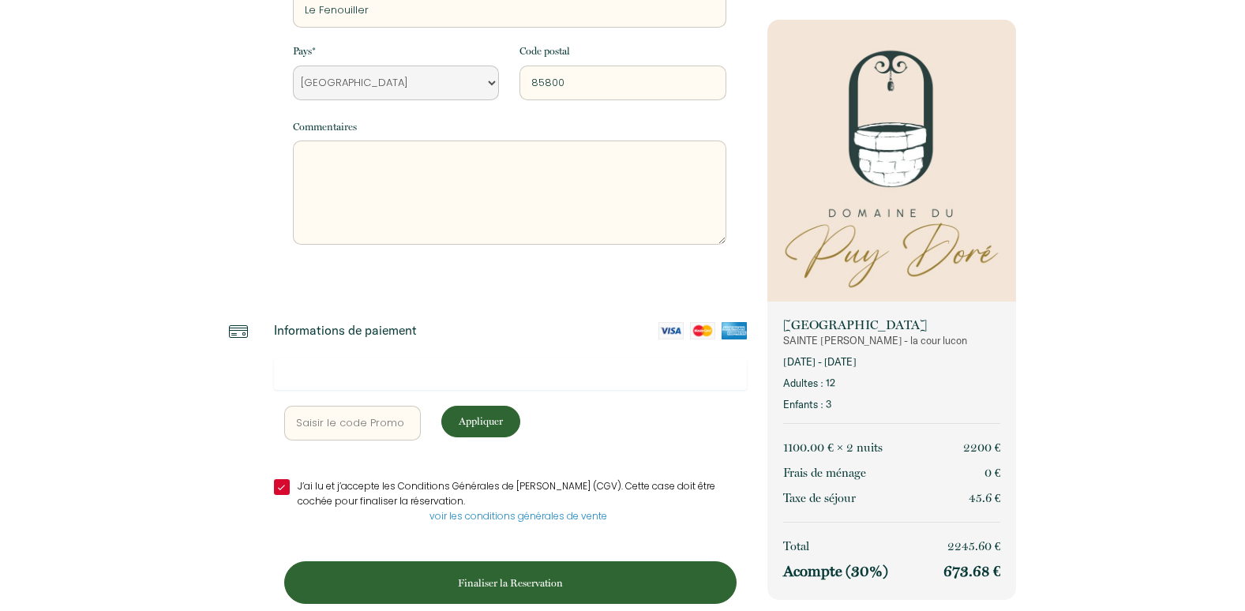
scroll to position [434, 0]
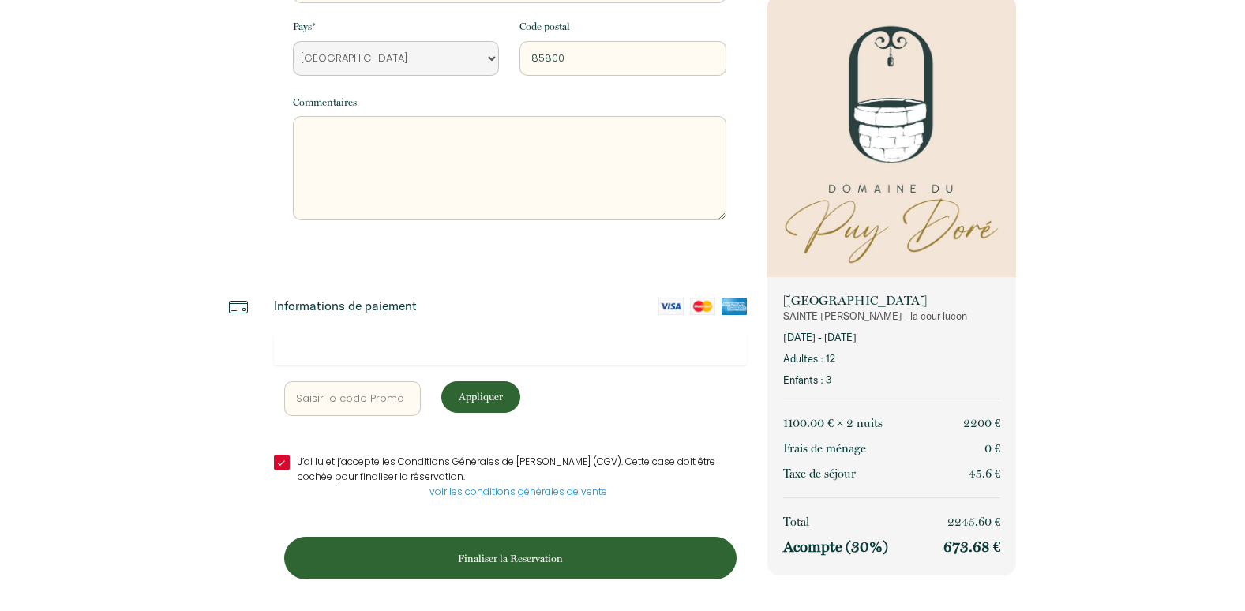
click at [511, 558] on p "Finaliser la Reservation" at bounding box center [510, 558] width 441 height 15
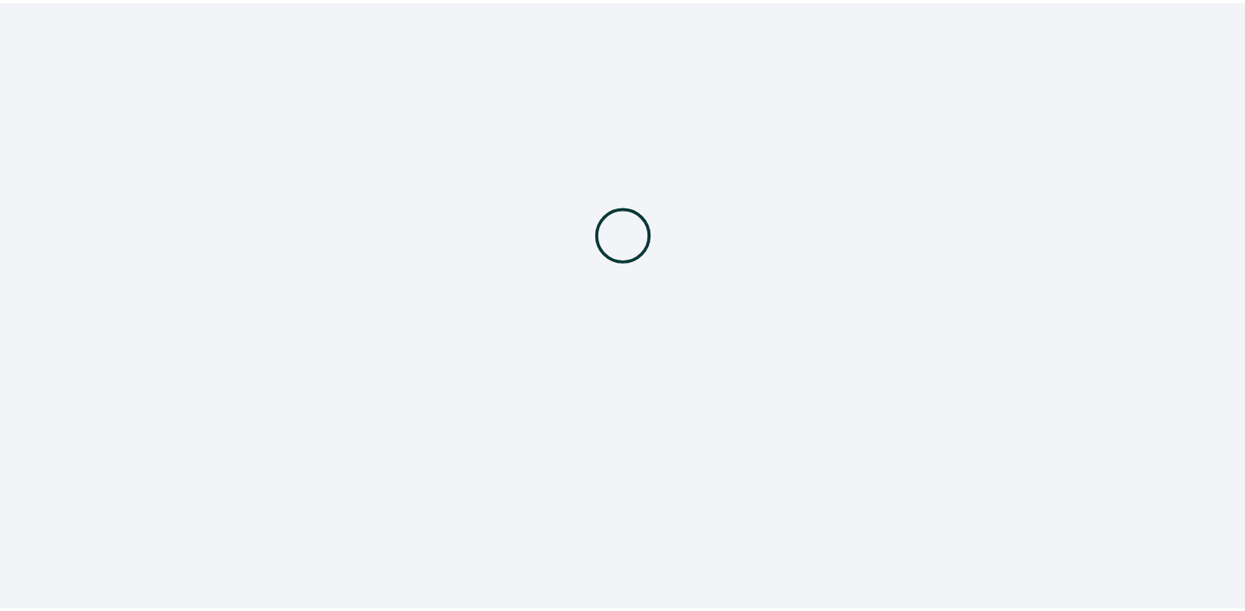
scroll to position [0, 0]
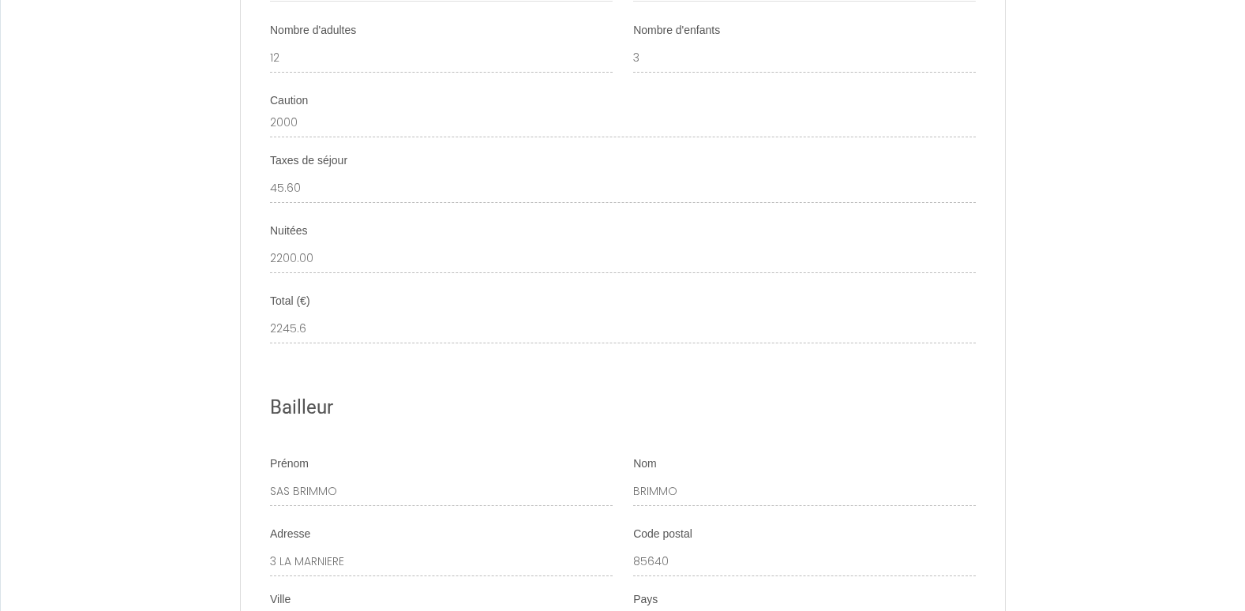
scroll to position [4322, 0]
